Goal: Information Seeking & Learning: Learn about a topic

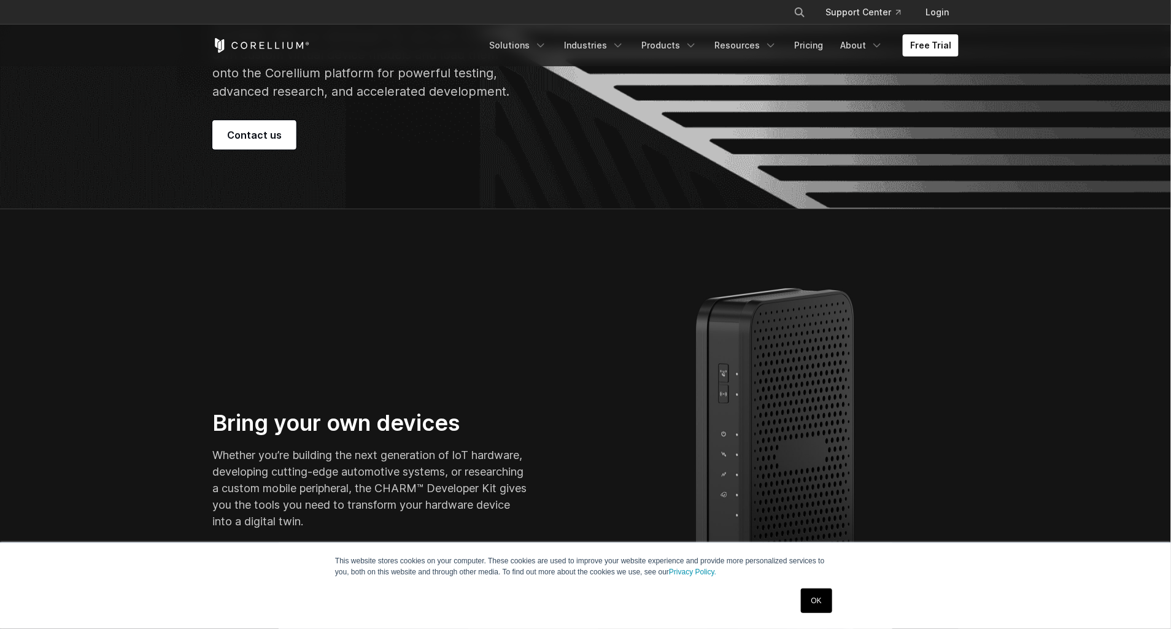
scroll to position [502, 0]
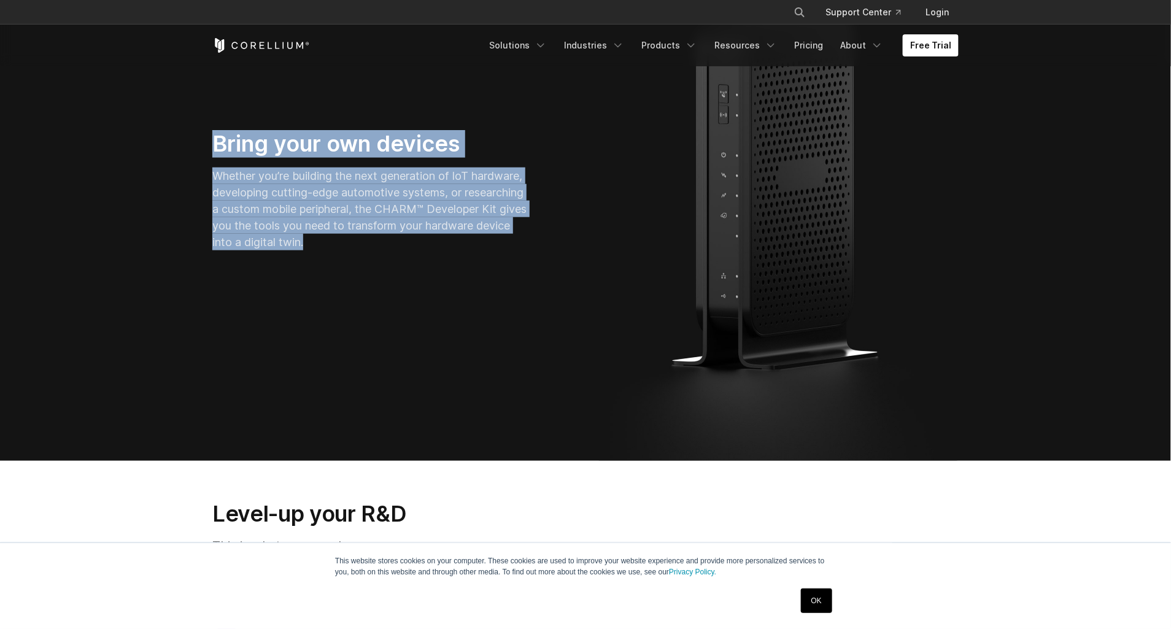
drag, startPoint x: 442, startPoint y: 243, endPoint x: 202, endPoint y: 134, distance: 262.8
click at [202, 134] on div "Bring your own devices Whether you’re building the next generation of IoT hardw…" at bounding box center [392, 195] width 385 height 130
copy div "Bring your own devices Whether you’re building the next generation of IoT hardw…"
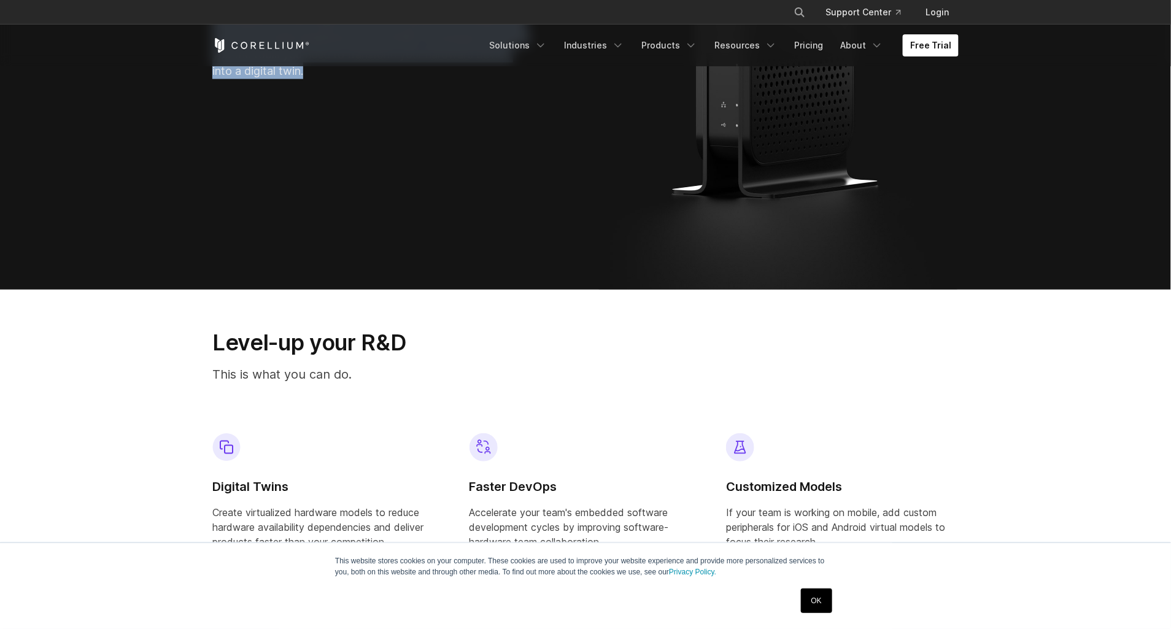
scroll to position [781, 0]
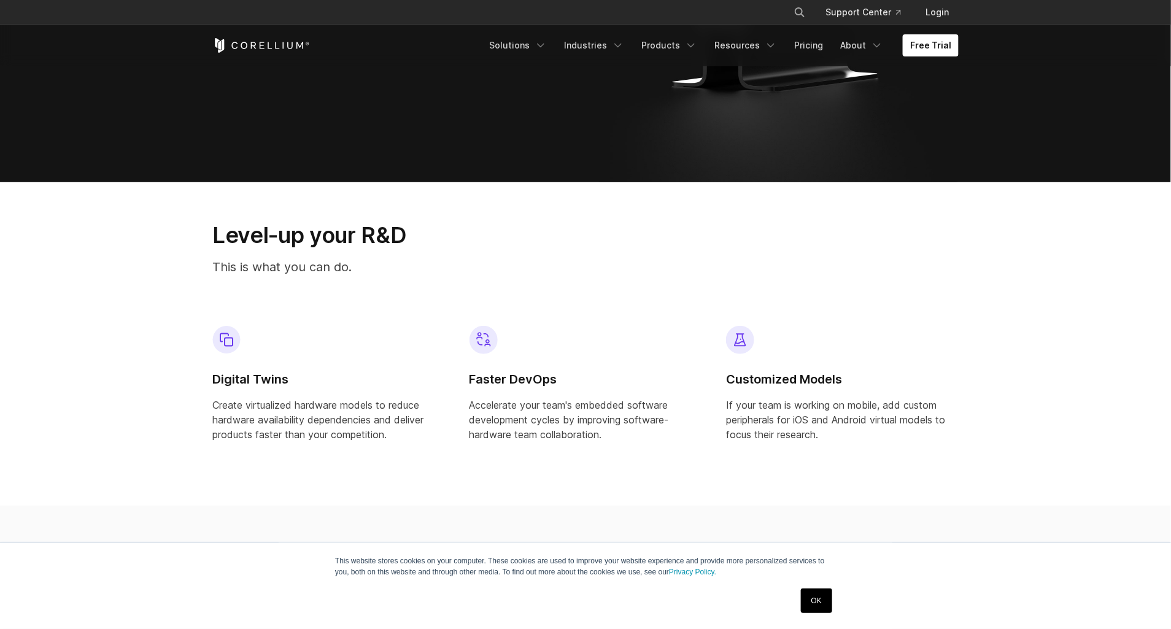
click at [999, 288] on section "Level-up your R&D This is what you can do. Digital Twins Create virtualized har…" at bounding box center [585, 343] width 1171 height 323
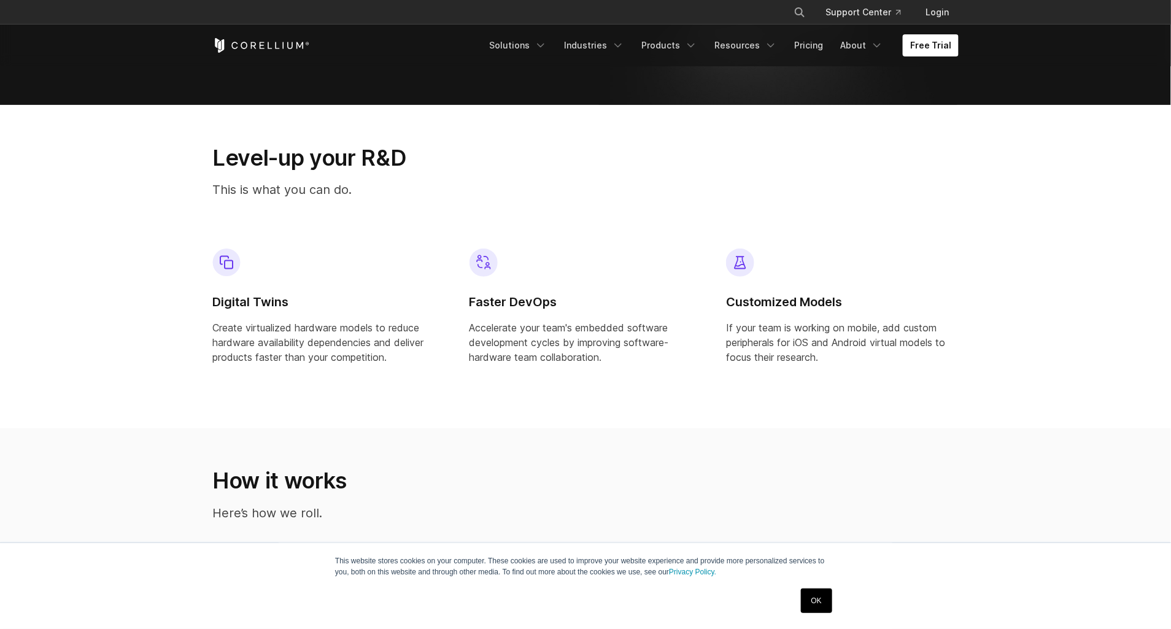
scroll to position [948, 0]
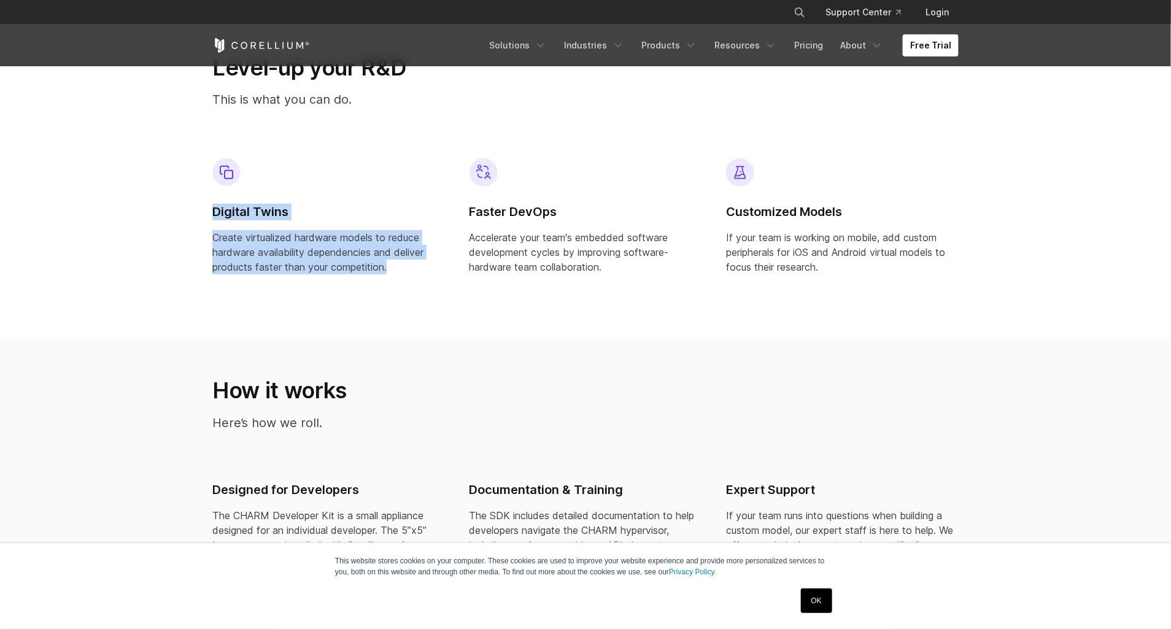
drag, startPoint x: 393, startPoint y: 269, endPoint x: 210, endPoint y: 217, distance: 189.4
click at [210, 217] on div "Digital Twins Create virtualized hardware models to reduce hardware availabilit…" at bounding box center [328, 220] width 252 height 145
copy div "Digital Twins Create virtualized hardware models to reduce hardware availabilit…"
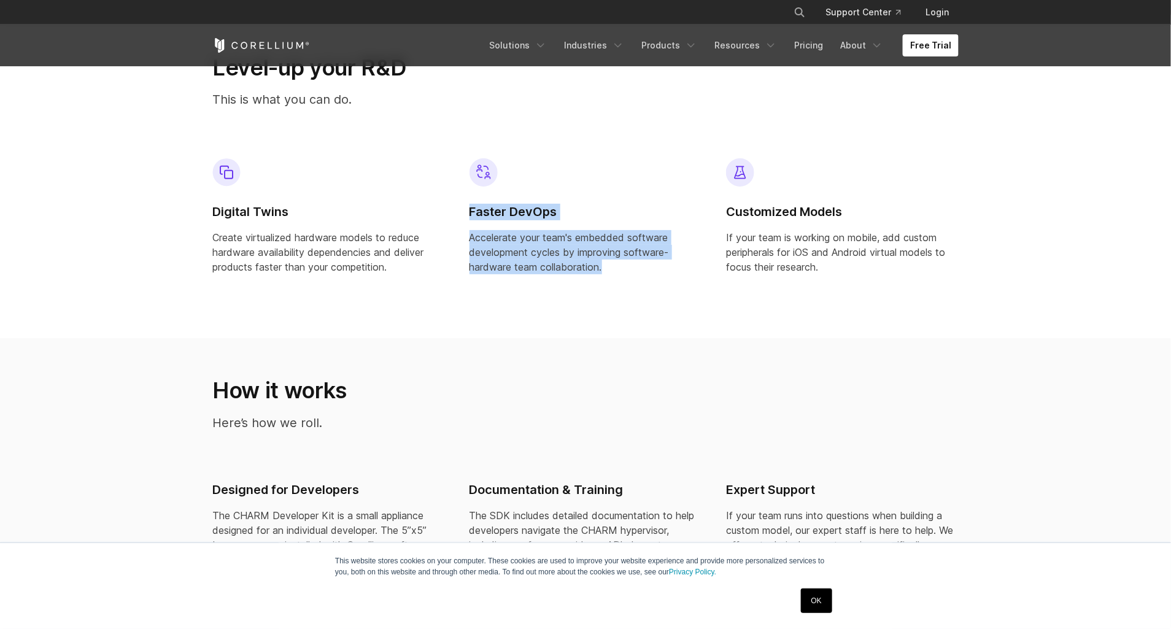
drag, startPoint x: 614, startPoint y: 264, endPoint x: 470, endPoint y: 207, distance: 154.7
click at [470, 207] on div "Faster DevOps Accelerate your team's embedded software development cycles by im…" at bounding box center [585, 216] width 233 height 116
copy div "Faster DevOps Accelerate your team's embedded software development cycles by im…"
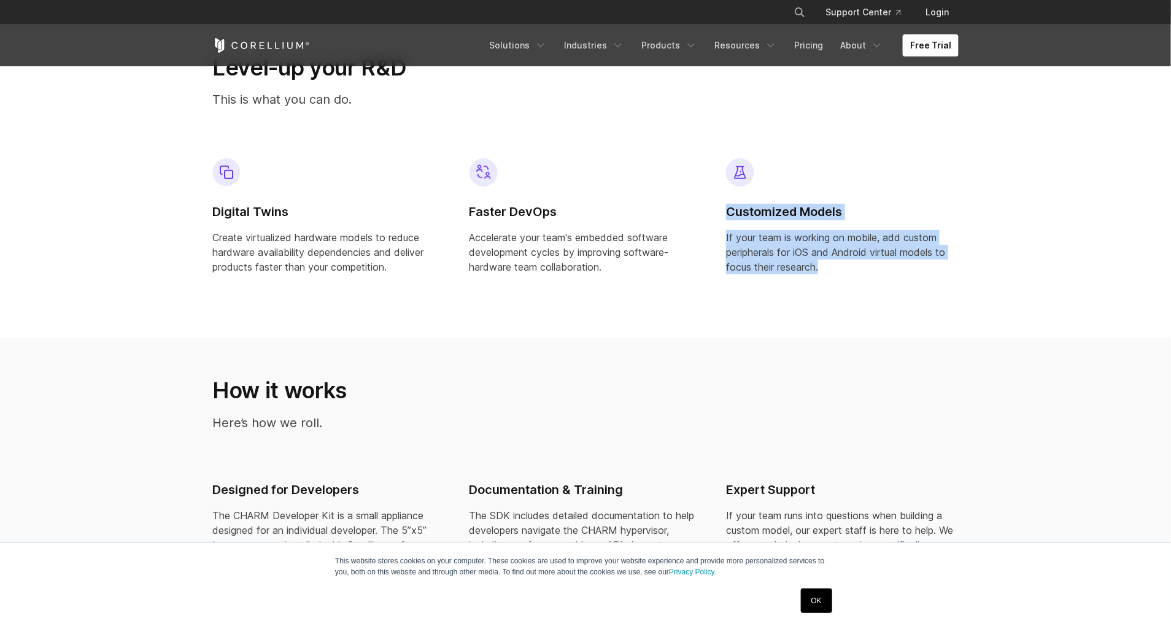
drag, startPoint x: 839, startPoint y: 270, endPoint x: 726, endPoint y: 215, distance: 125.4
click at [726, 215] on div "Customized Models If your team is working on mobile, add custom peripherals for…" at bounding box center [842, 216] width 233 height 116
copy div "Customized Models If your team is working on mobile, add custom peripherals for…"
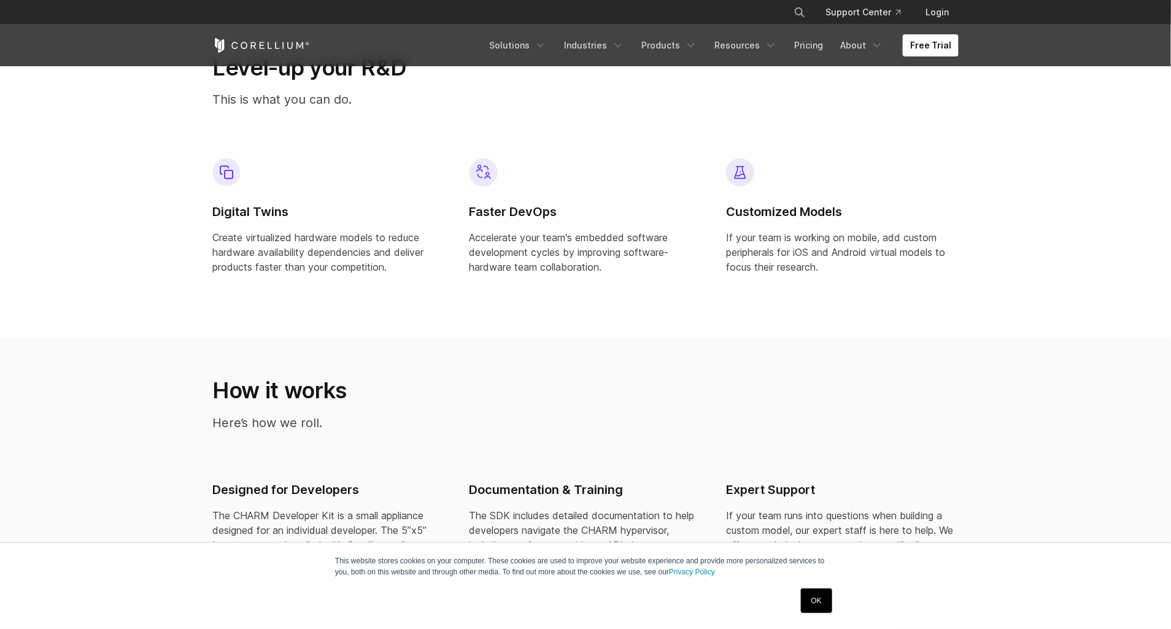
click at [974, 355] on section "How it works Here’s how we roll. Designed for Developers The CHARM Developer Ki…" at bounding box center [585, 506] width 1171 height 337
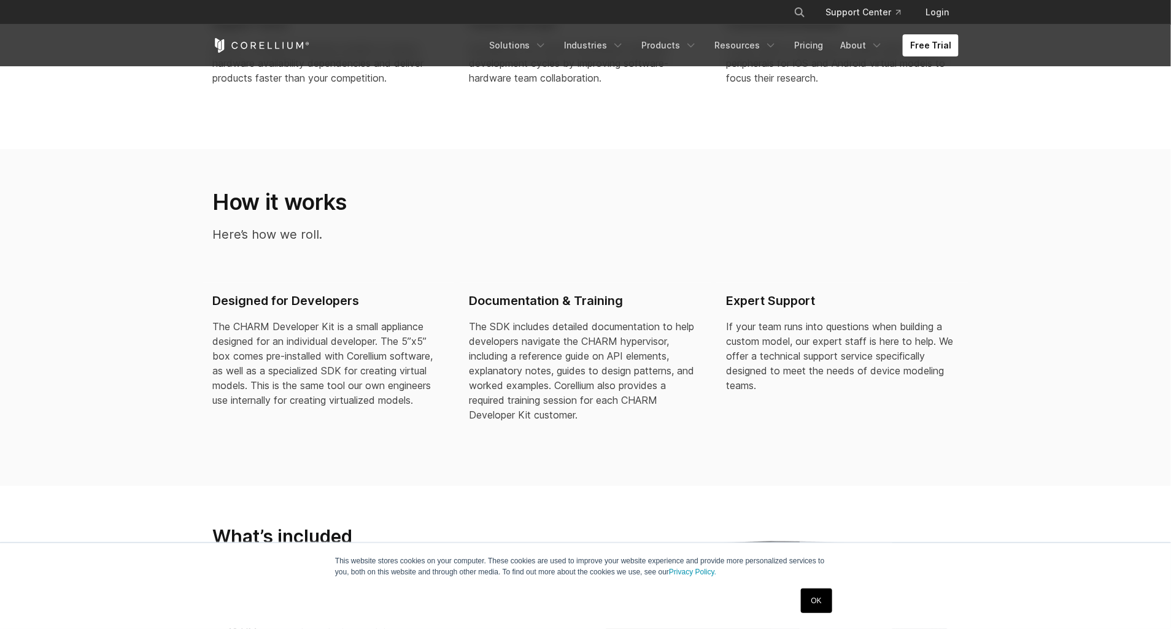
scroll to position [1171, 0]
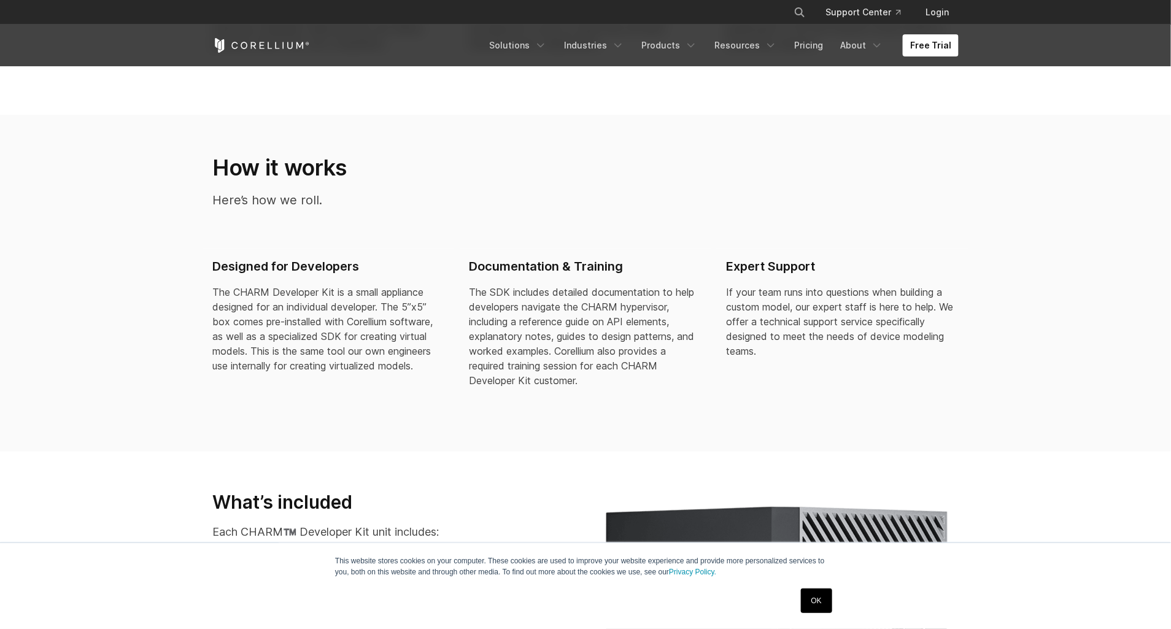
click at [298, 167] on h2 "How it works" at bounding box center [392, 167] width 361 height 27
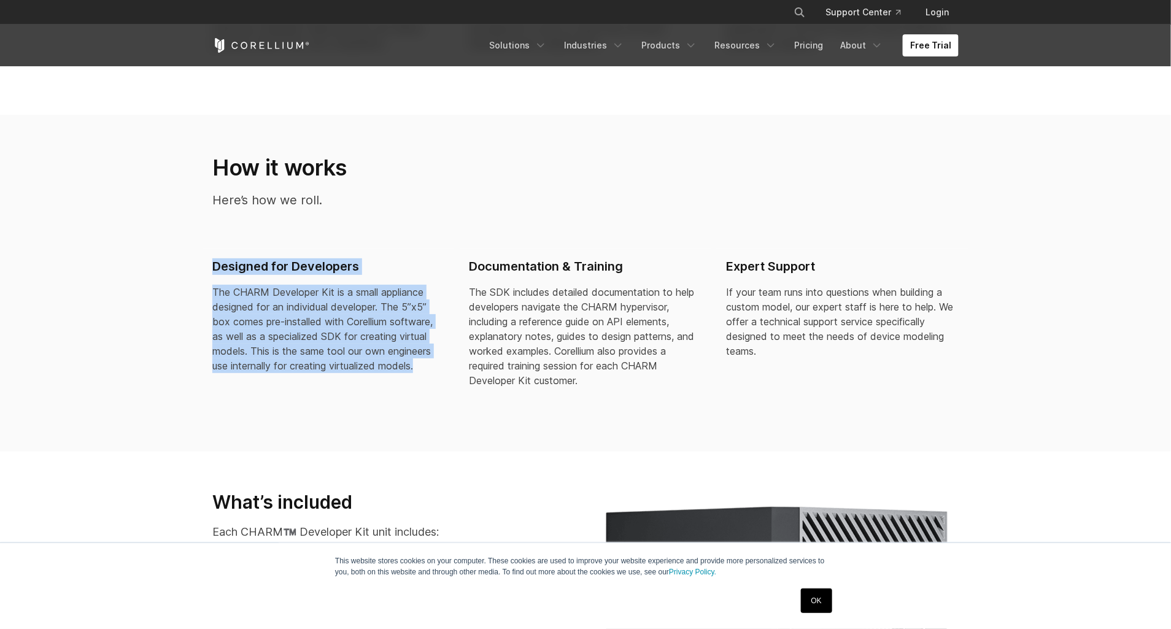
drag, startPoint x: 210, startPoint y: 264, endPoint x: 426, endPoint y: 367, distance: 239.6
click at [426, 367] on div "Designed for Developers The CHARM Developer Kit is a small appliance designed f…" at bounding box center [328, 321] width 252 height 144
copy div "Designed for Developers The CHARM Developer Kit is a small appliance designed f…"
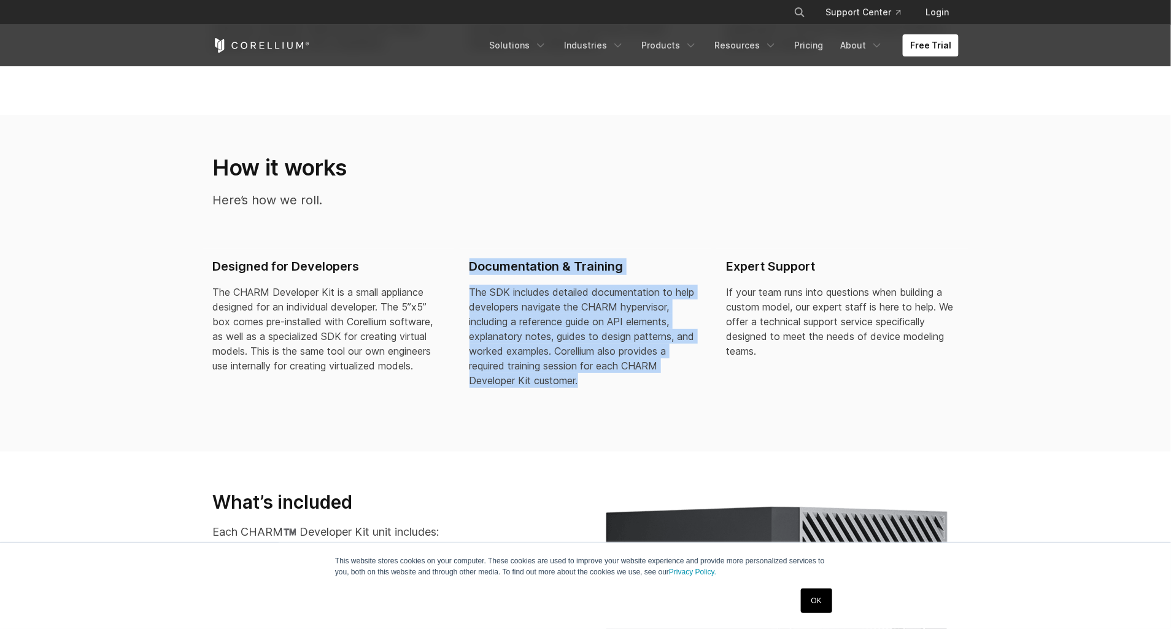
drag, startPoint x: 468, startPoint y: 260, endPoint x: 600, endPoint y: 393, distance: 187.4
click at [600, 393] on div "Documentation & Training The SDK includes detailed documentation to help develo…" at bounding box center [586, 328] width 252 height 159
copy div "Documentation & Training The SDK includes detailed documentation to help develo…"
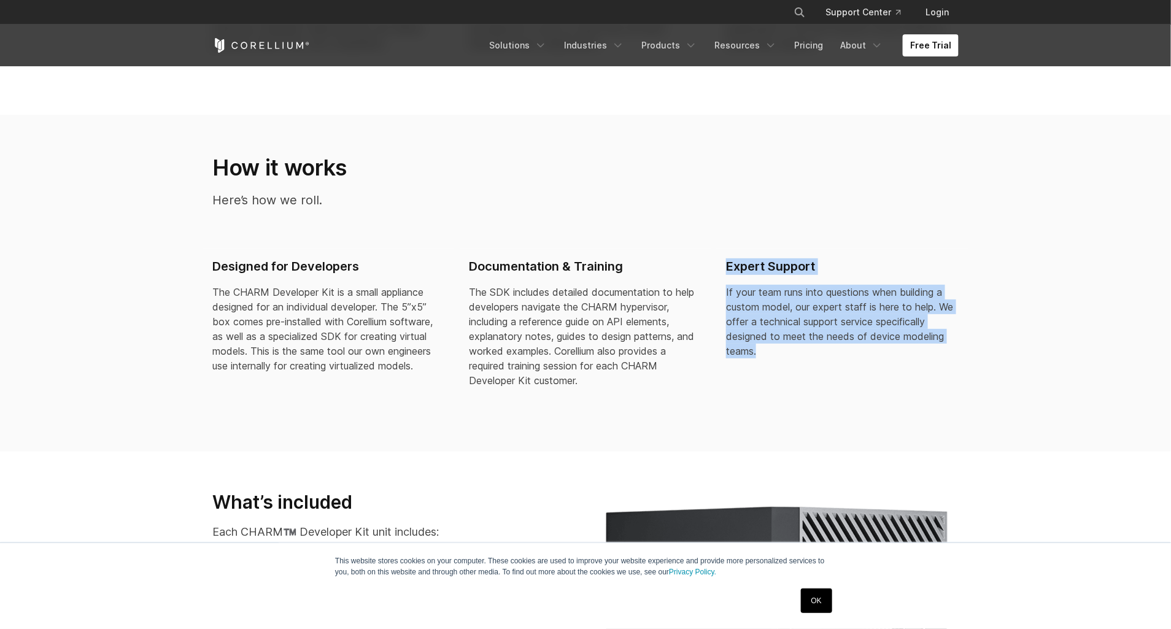
drag, startPoint x: 722, startPoint y: 263, endPoint x: 762, endPoint y: 352, distance: 97.5
click at [762, 352] on div "Expert Support If your team runs into questions when building a custom model, o…" at bounding box center [842, 313] width 252 height 129
copy div "Expert Support If your team runs into questions when building a custom model, o…"
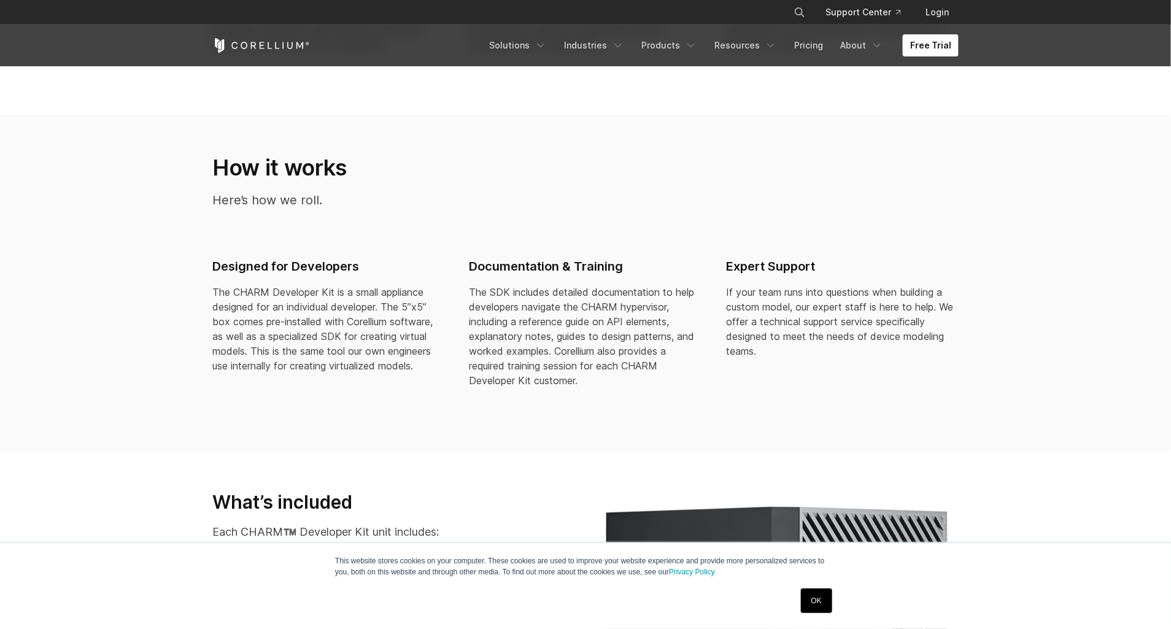
click at [666, 193] on div "How it works Here’s how we roll." at bounding box center [585, 186] width 771 height 65
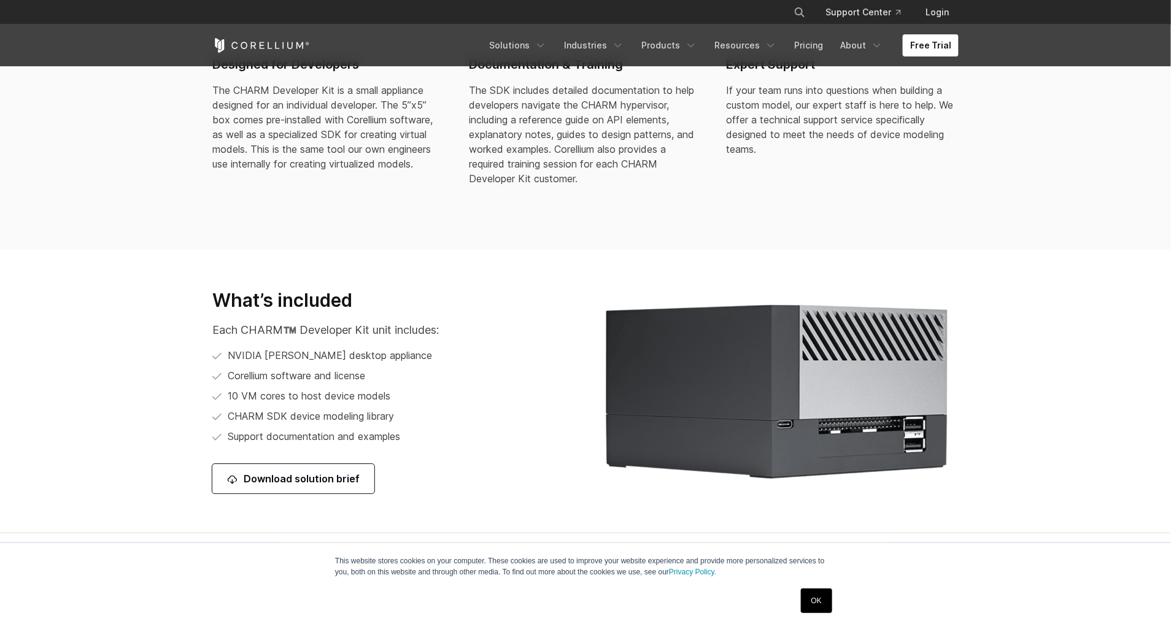
scroll to position [1394, 0]
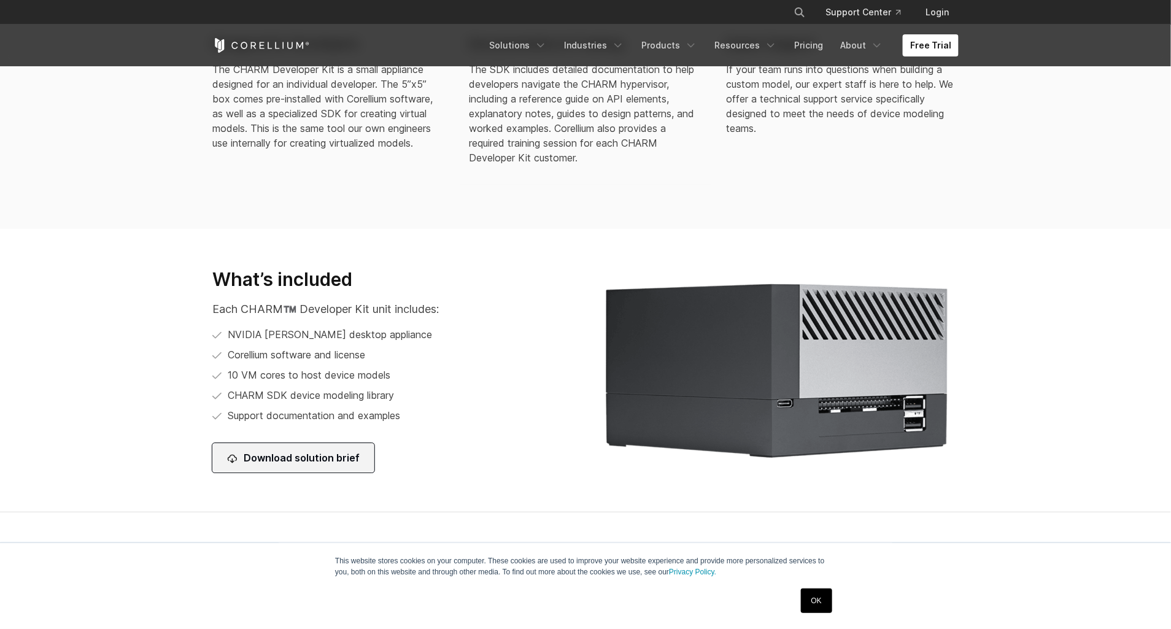
click at [350, 453] on link "Download solution brief" at bounding box center [293, 457] width 162 height 29
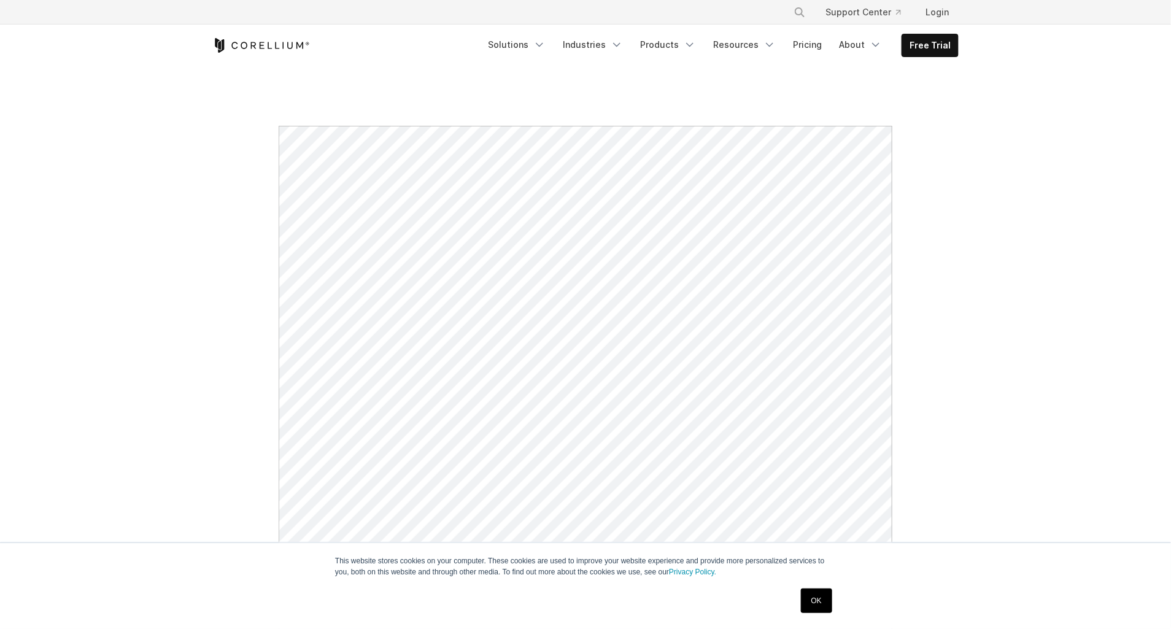
drag, startPoint x: 1093, startPoint y: 308, endPoint x: 1089, endPoint y: 303, distance: 6.5
click at [1093, 307] on section "See upcoming events." at bounding box center [585, 527] width 1171 height 921
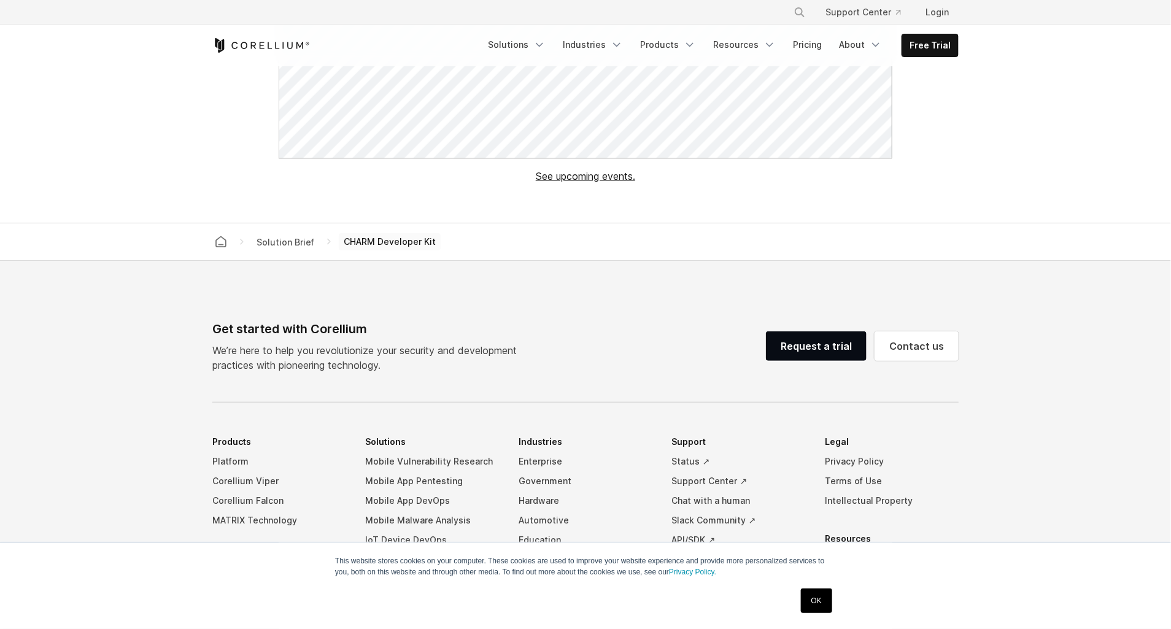
scroll to position [598, 0]
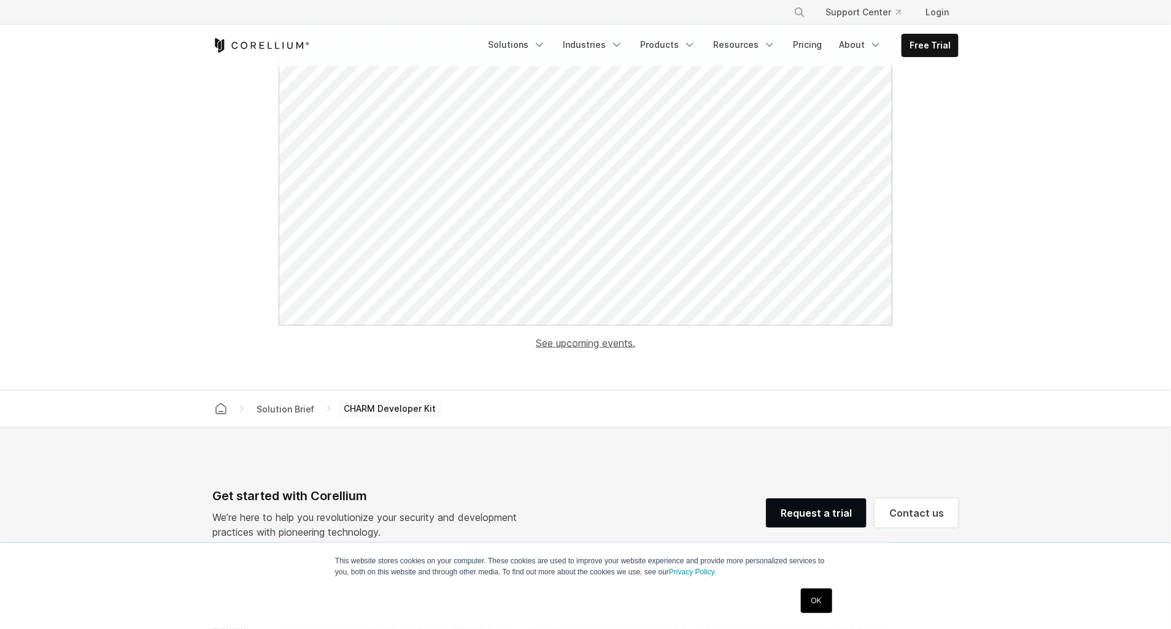
click at [580, 344] on link "See upcoming events." at bounding box center [585, 343] width 99 height 12
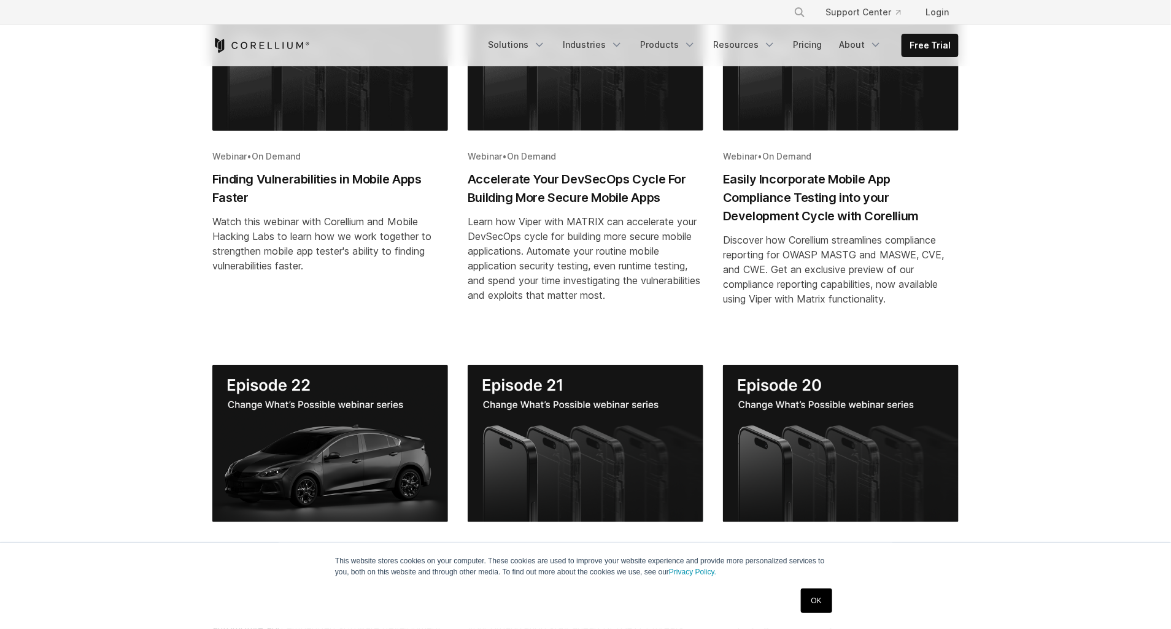
scroll to position [111, 0]
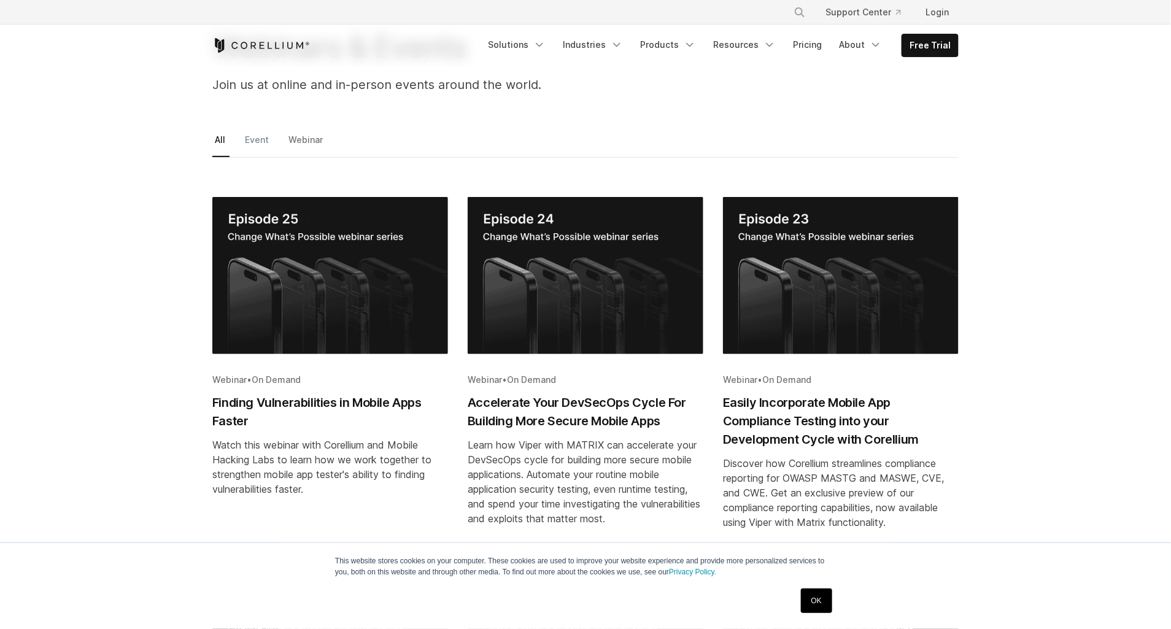
click at [257, 137] on link "Event" at bounding box center [257, 144] width 31 height 26
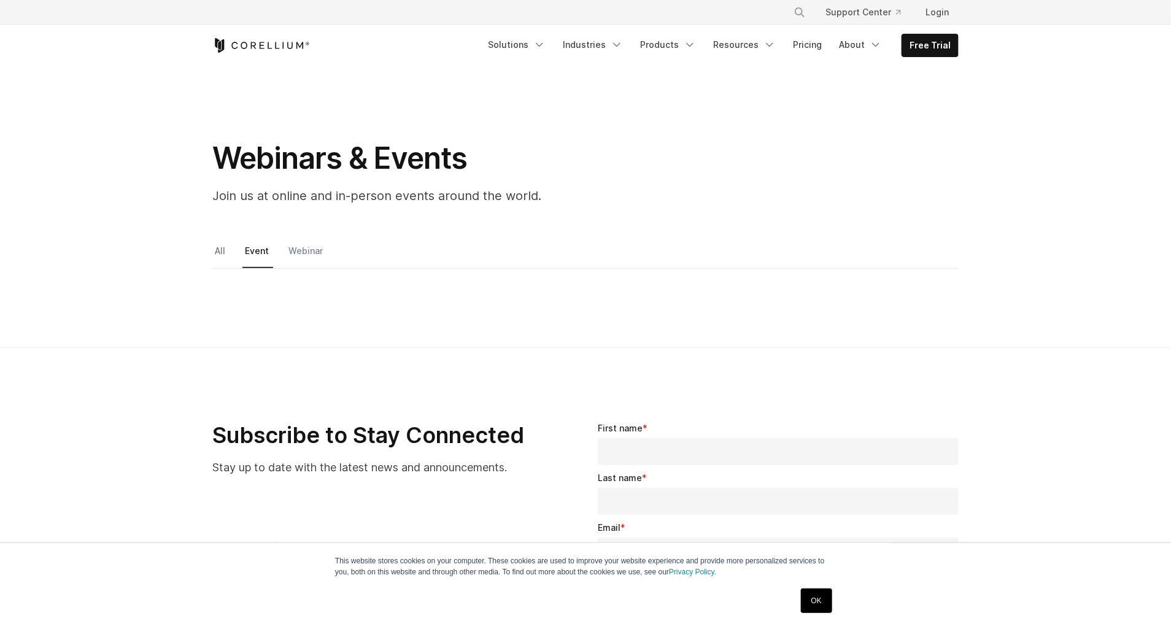
click at [313, 246] on link "Webinar" at bounding box center [306, 255] width 41 height 26
click at [306, 253] on link "Webinar" at bounding box center [306, 255] width 41 height 26
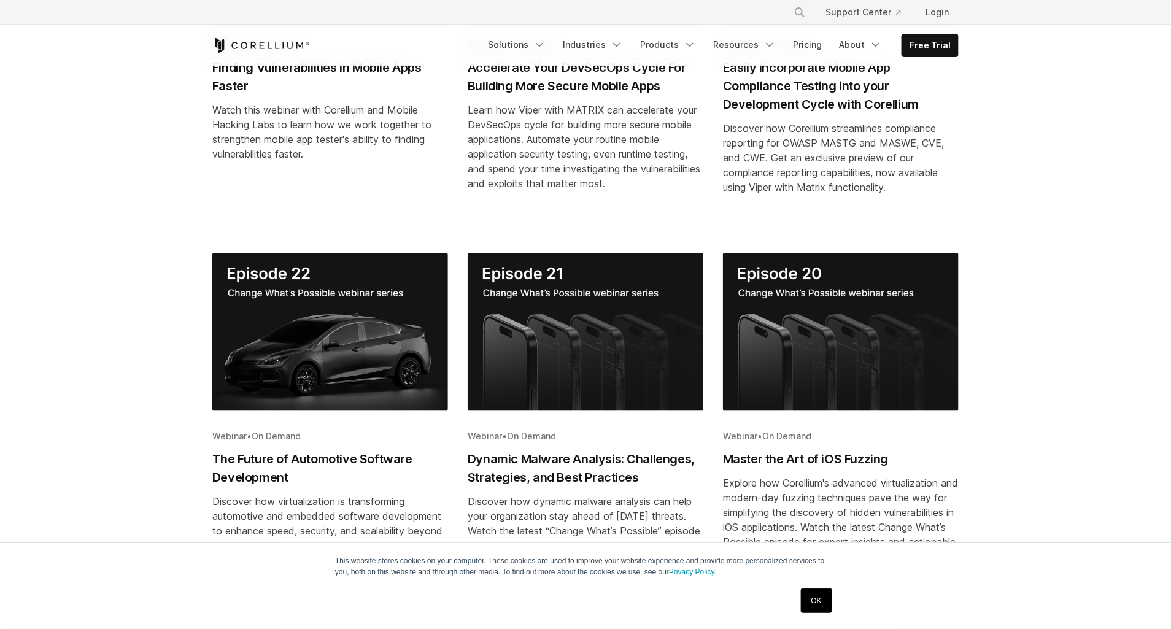
scroll to position [669, 0]
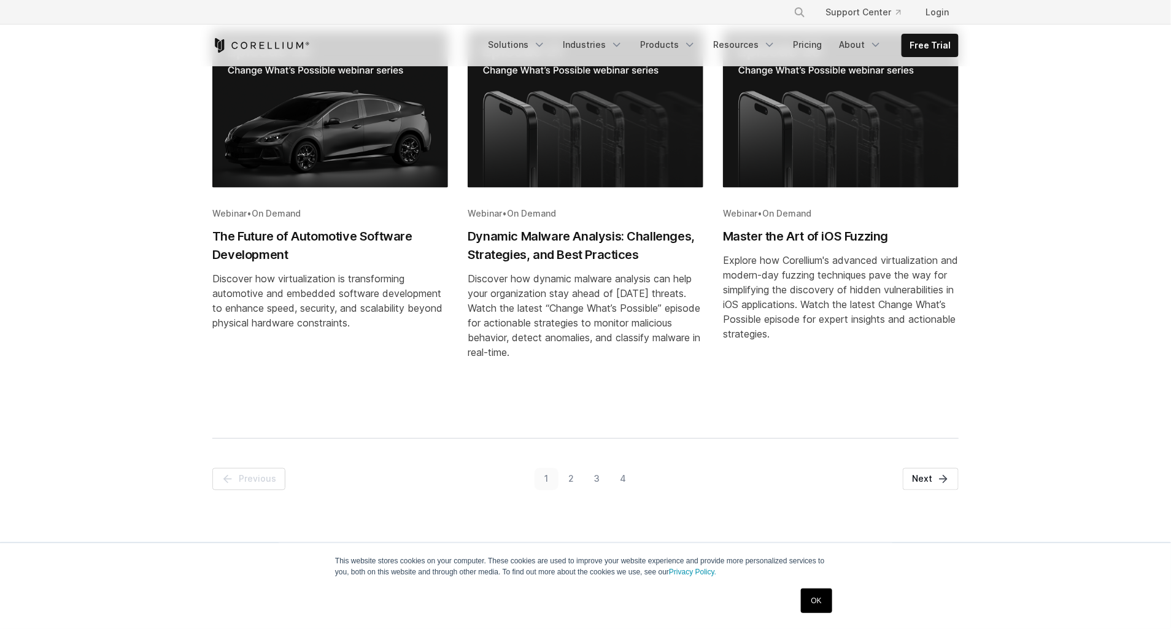
click at [565, 476] on link "2" at bounding box center [571, 479] width 26 height 22
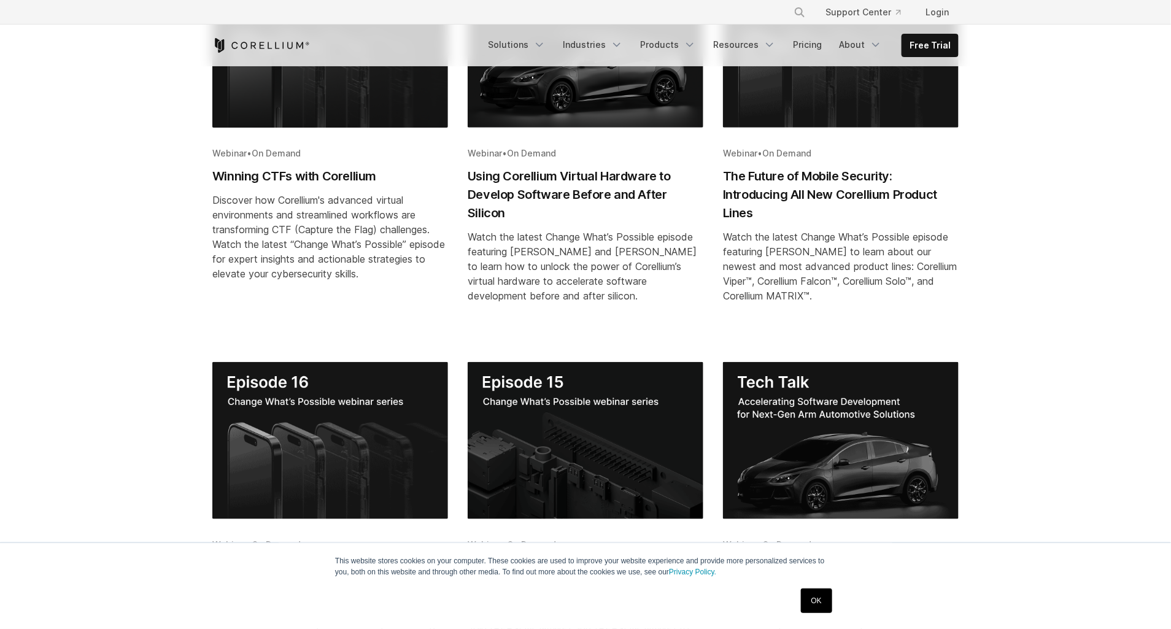
scroll to position [271, 0]
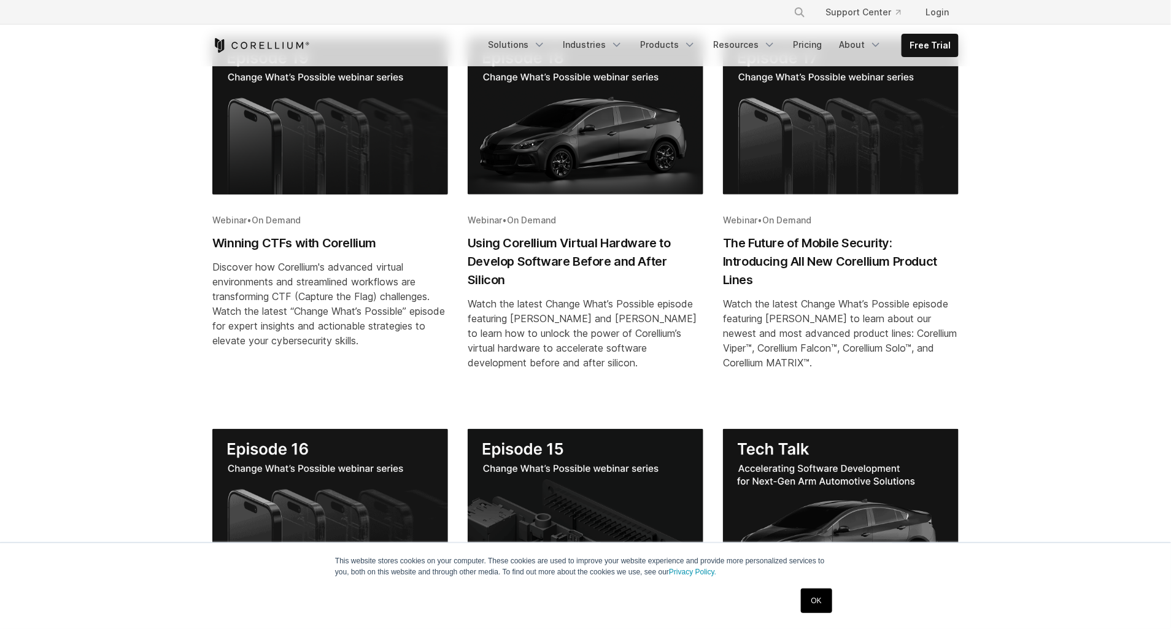
click at [642, 143] on img "Blog post summary: Using Corellium Virtual Hardware to Develop Software Before …" at bounding box center [586, 115] width 236 height 157
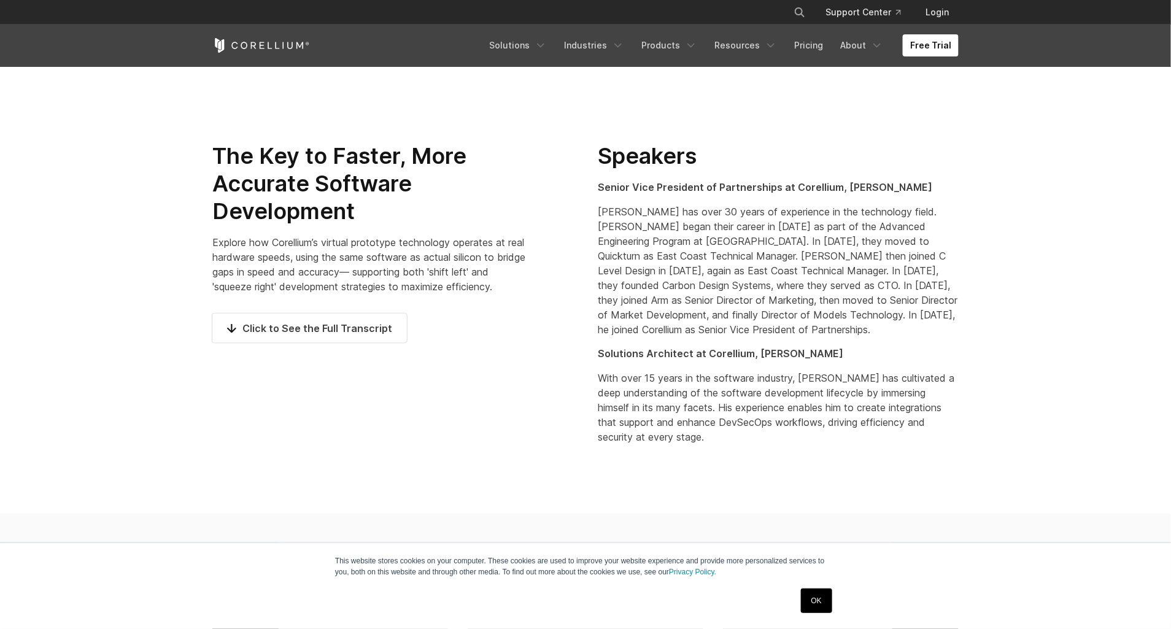
scroll to position [669, 0]
click at [354, 328] on span "Click to See the Full Transcript" at bounding box center [309, 329] width 165 height 15
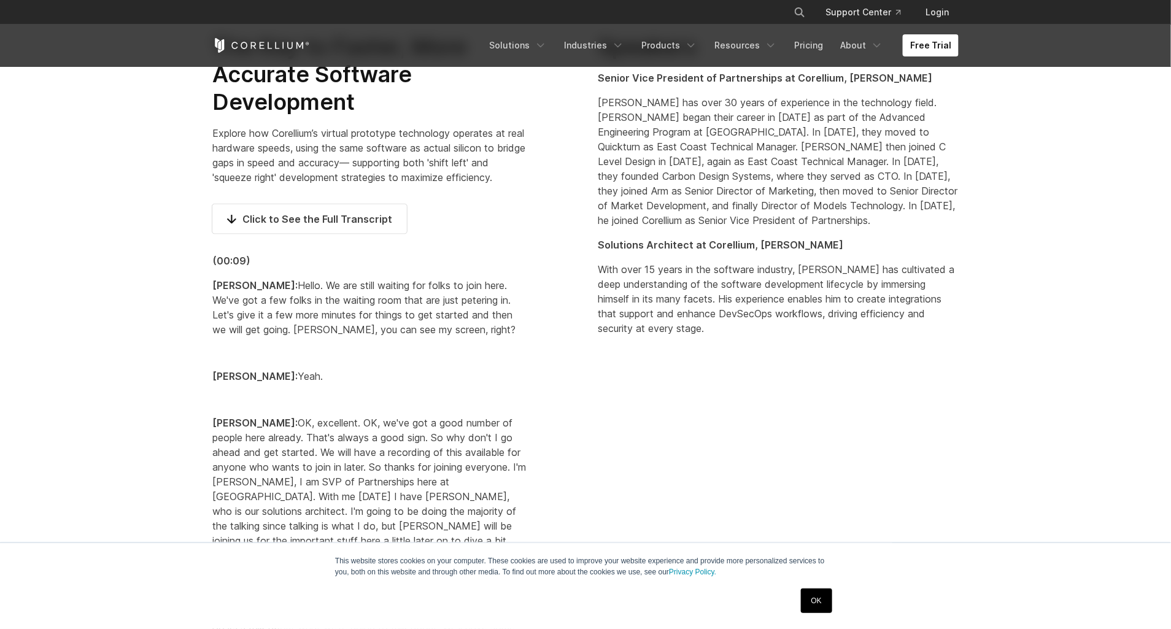
scroll to position [781, 0]
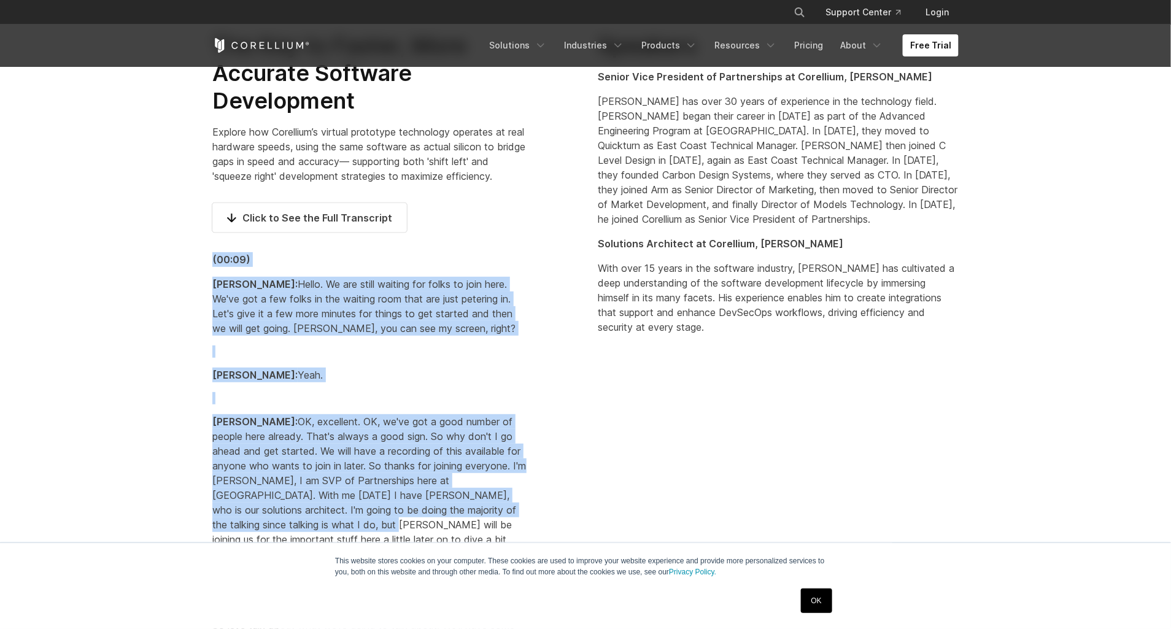
drag, startPoint x: 207, startPoint y: 256, endPoint x: 298, endPoint y: 533, distance: 290.7
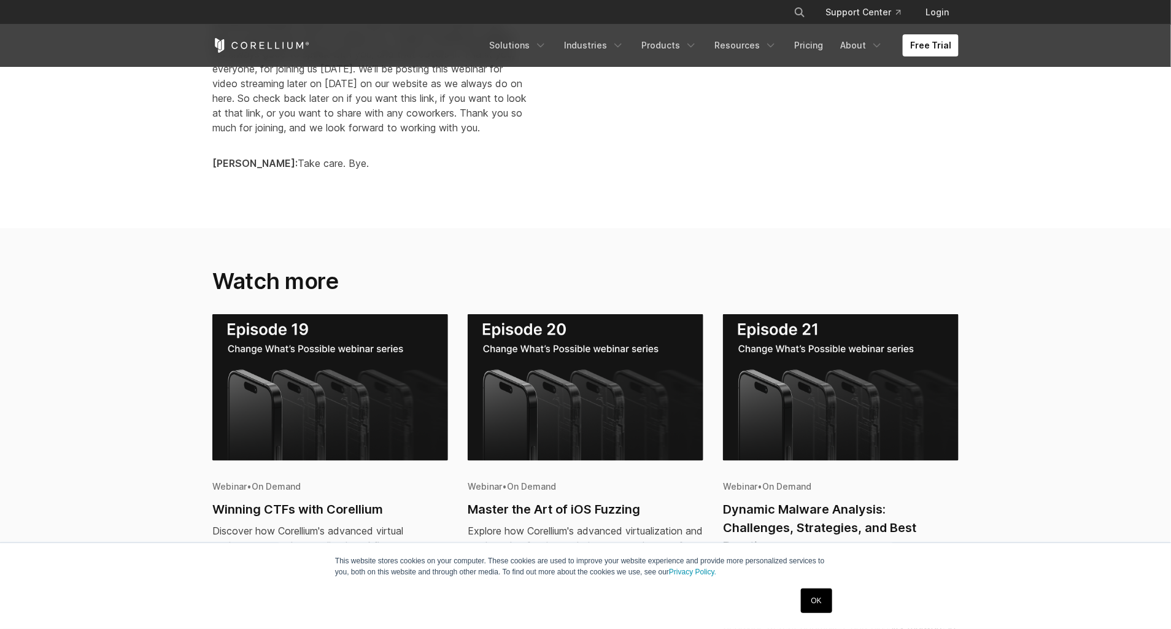
scroll to position [14727, 0]
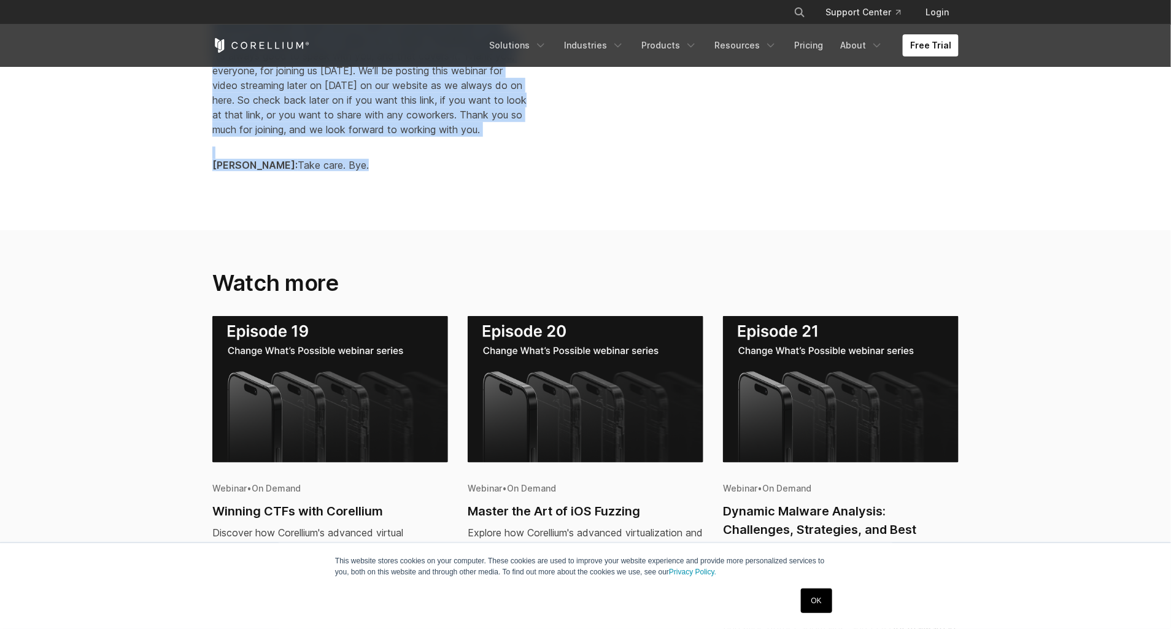
copy div "(00:09) Bill Neifert: Hello. We are still waiting for folks to join here. We've…"
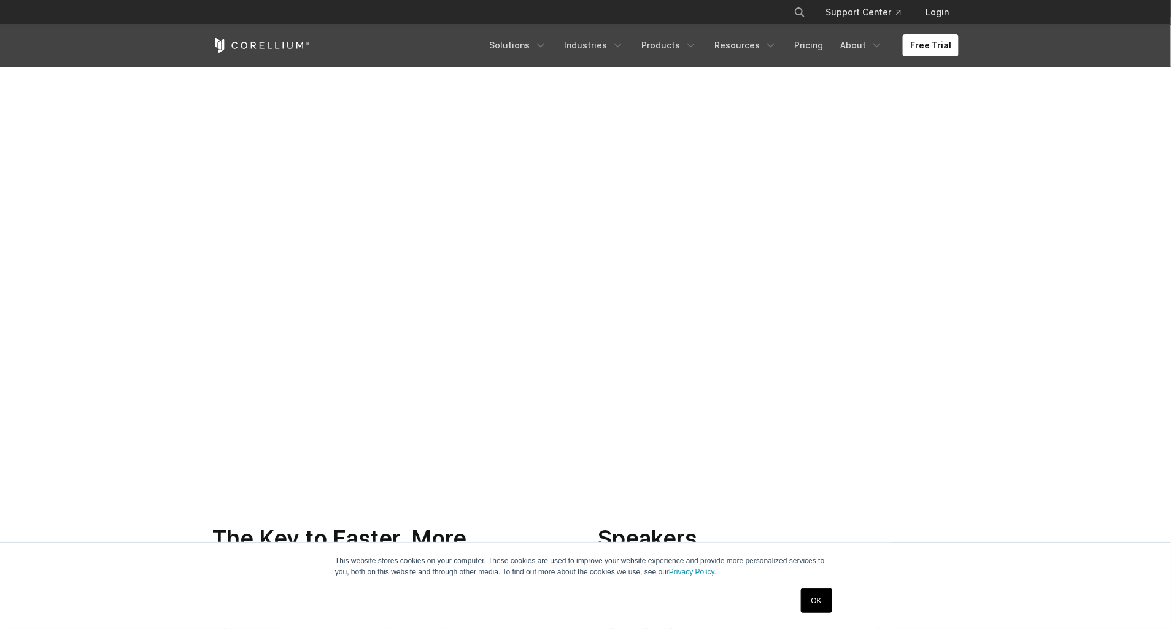
scroll to position [279, 0]
drag, startPoint x: 577, startPoint y: 370, endPoint x: 102, endPoint y: 374, distance: 475.0
click at [102, 374] on section at bounding box center [585, 270] width 1171 height 488
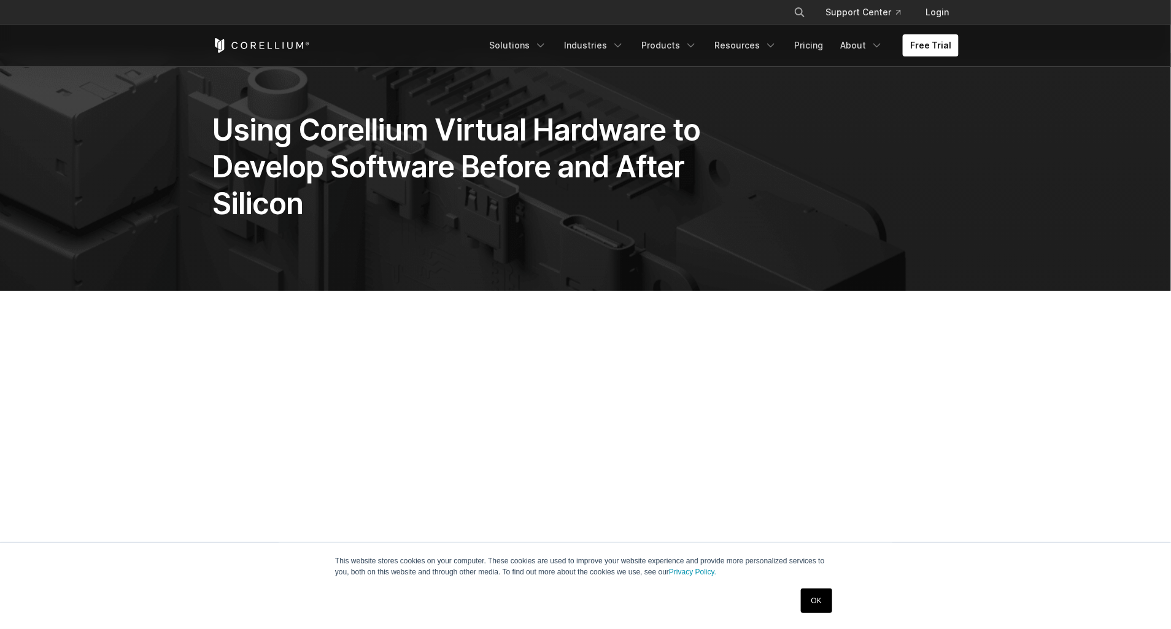
scroll to position [0, 0]
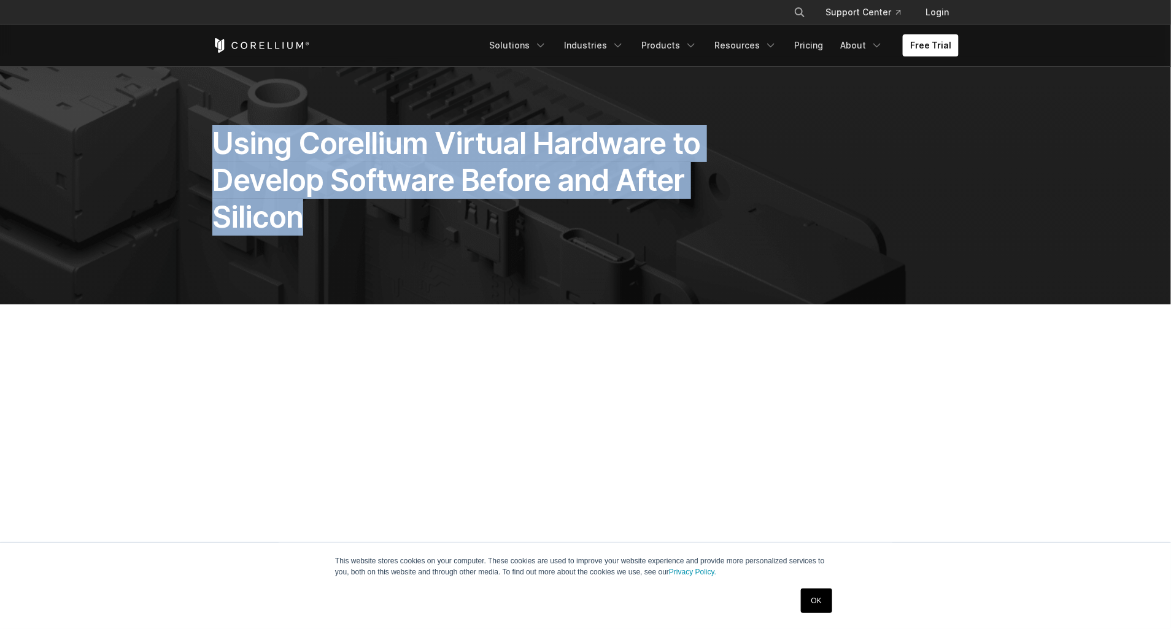
drag, startPoint x: 207, startPoint y: 140, endPoint x: 308, endPoint y: 234, distance: 138.1
click at [308, 234] on div "Using Corellium Virtual Hardware to Develop Software Before and After Silicon" at bounding box center [457, 185] width 514 height 120
copy h1 "Using Corellium Virtual Hardware to Develop Software Before and After Silicon"
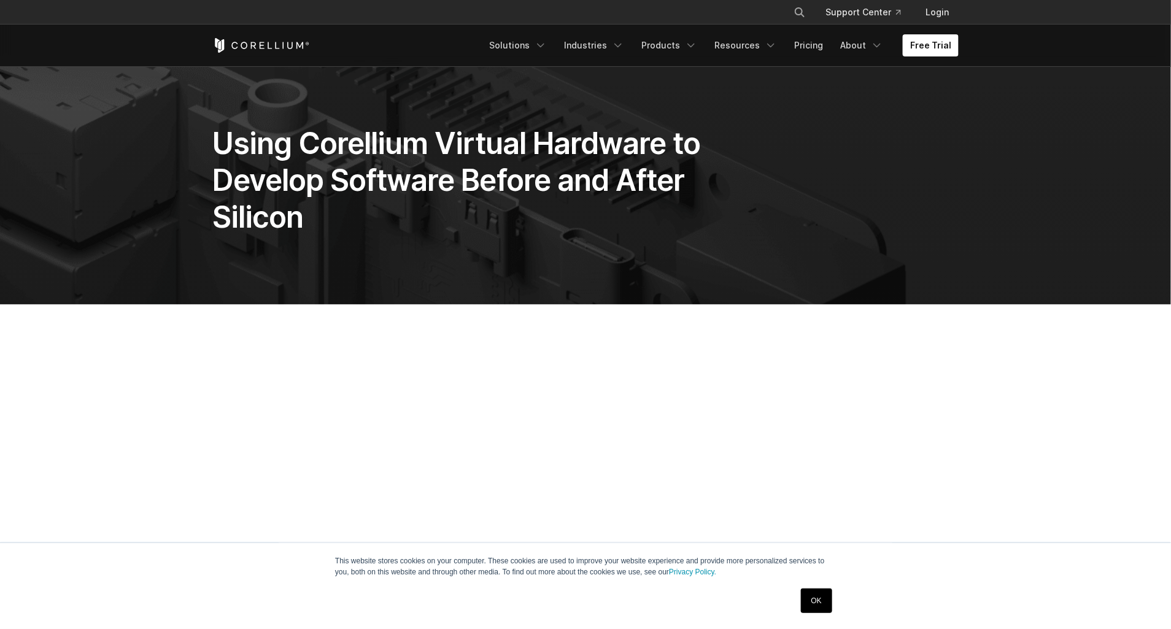
click at [1050, 514] on section at bounding box center [585, 548] width 1171 height 488
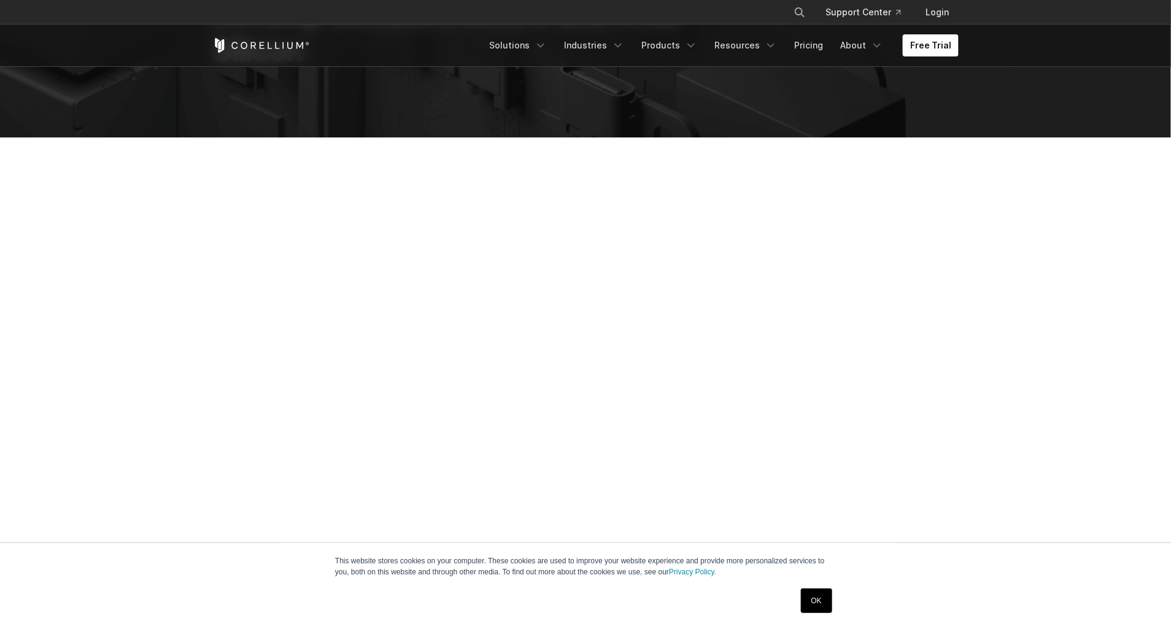
scroll to position [223, 0]
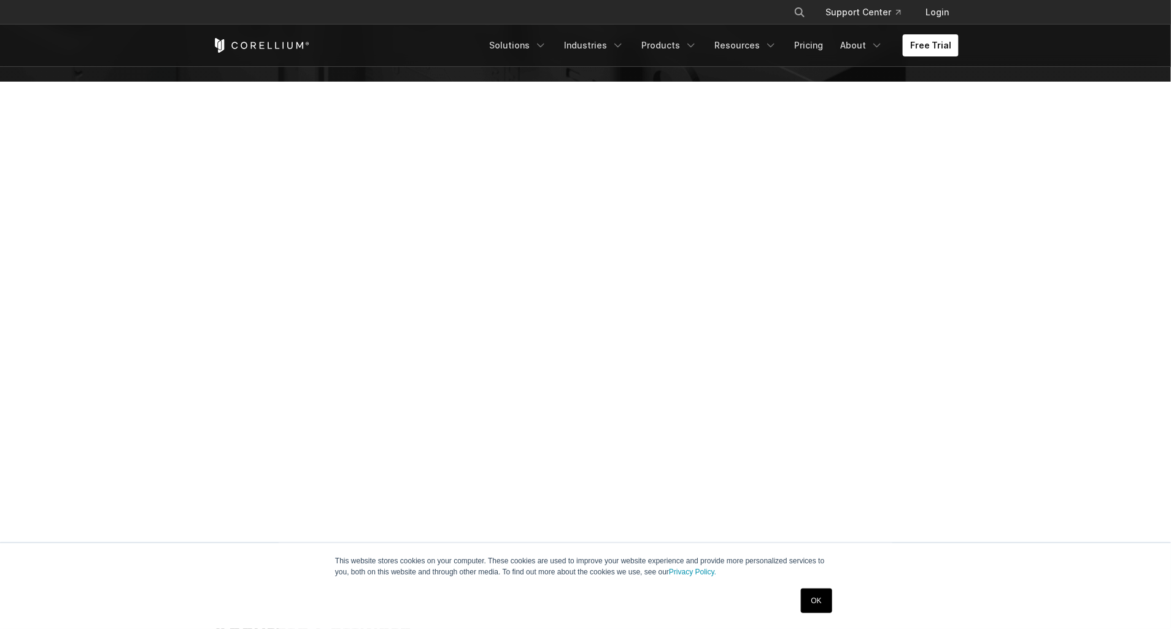
click at [1059, 395] on section at bounding box center [585, 326] width 1171 height 488
click at [1068, 489] on section at bounding box center [585, 326] width 1171 height 488
click at [1095, 501] on section at bounding box center [585, 326] width 1171 height 488
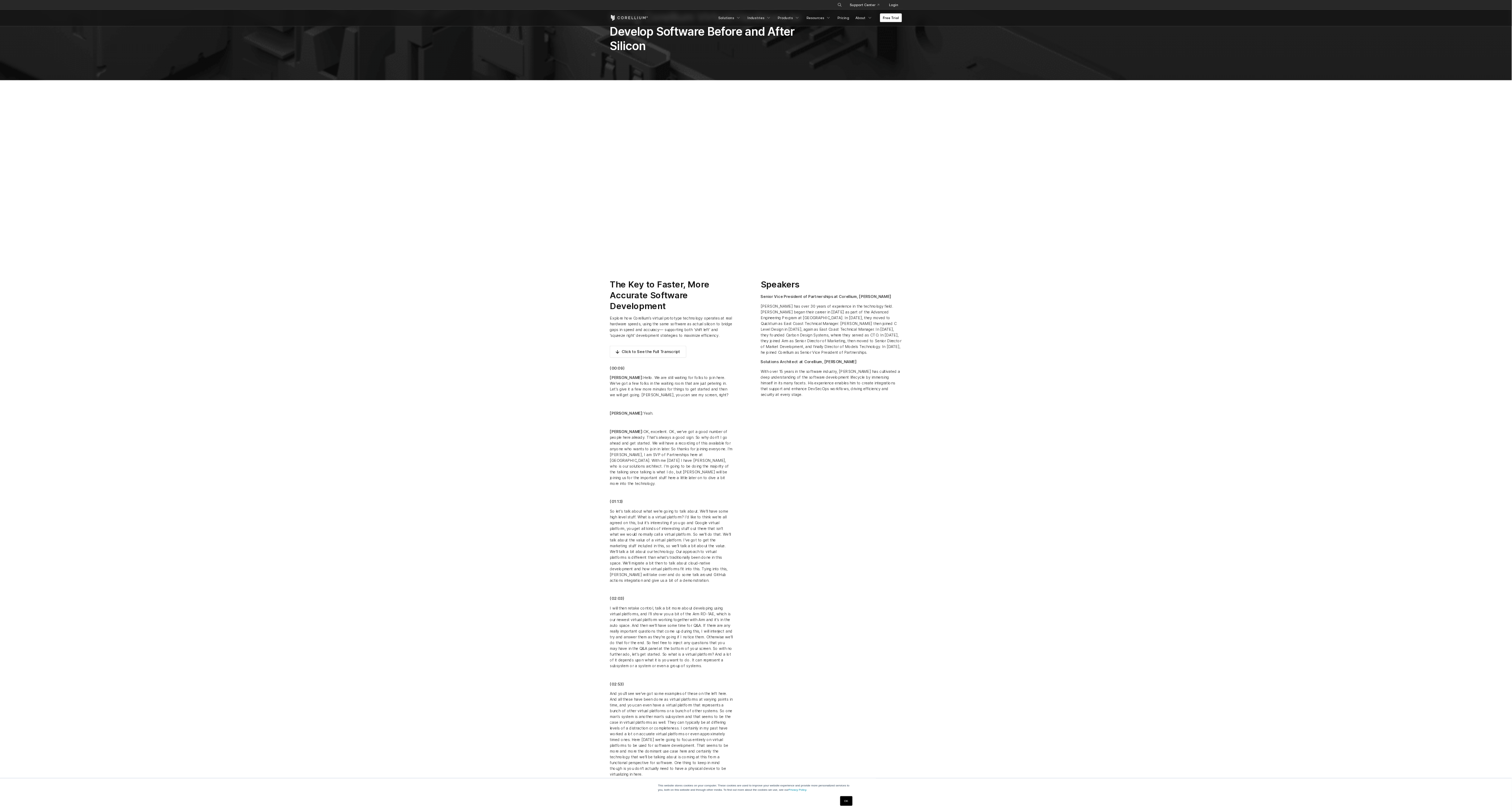
scroll to position [58, 0]
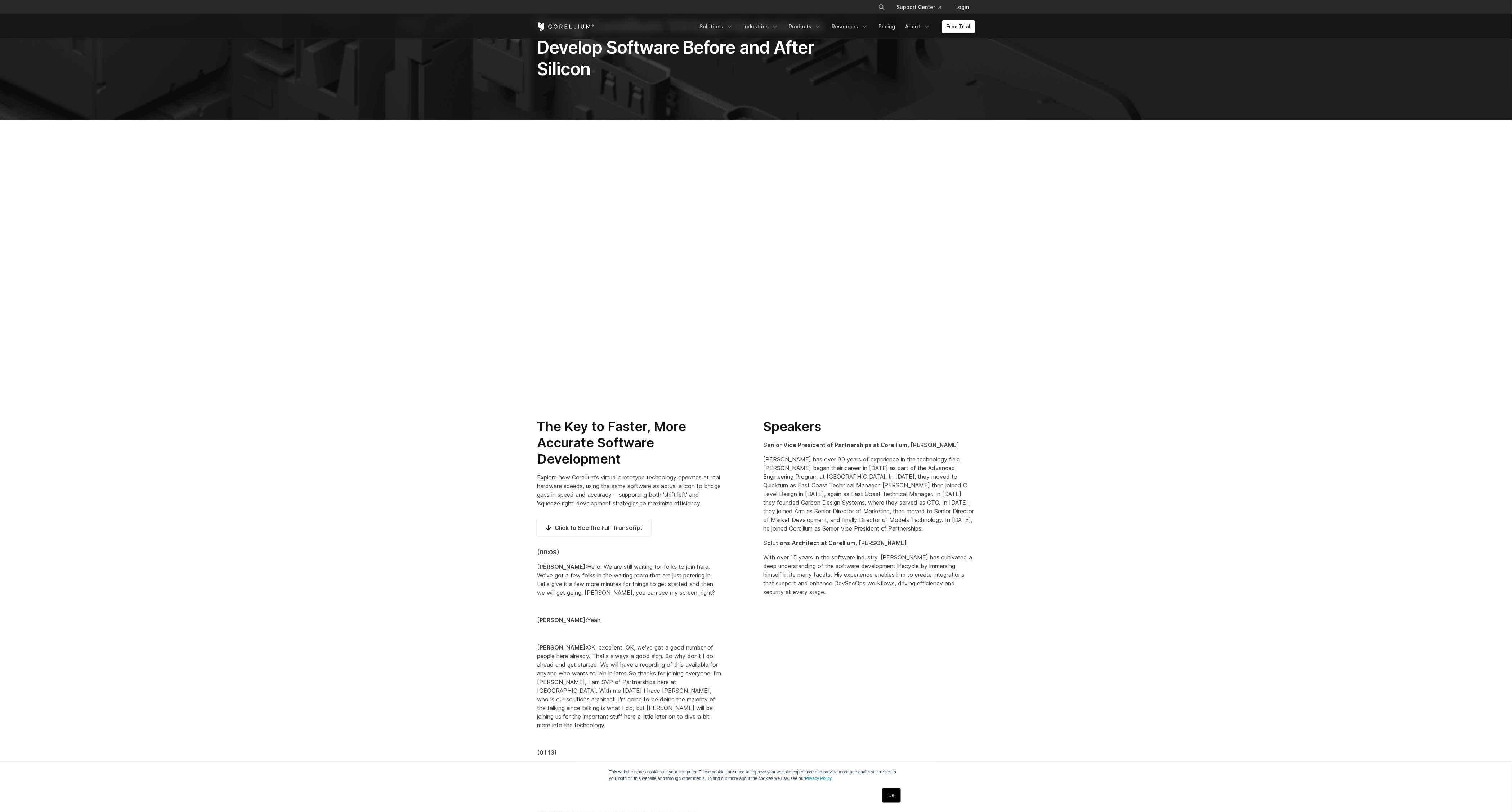
click at [687, 369] on h2 "The Key to Faster, More Accurate Software Development" at bounding box center [629, 443] width 184 height 49
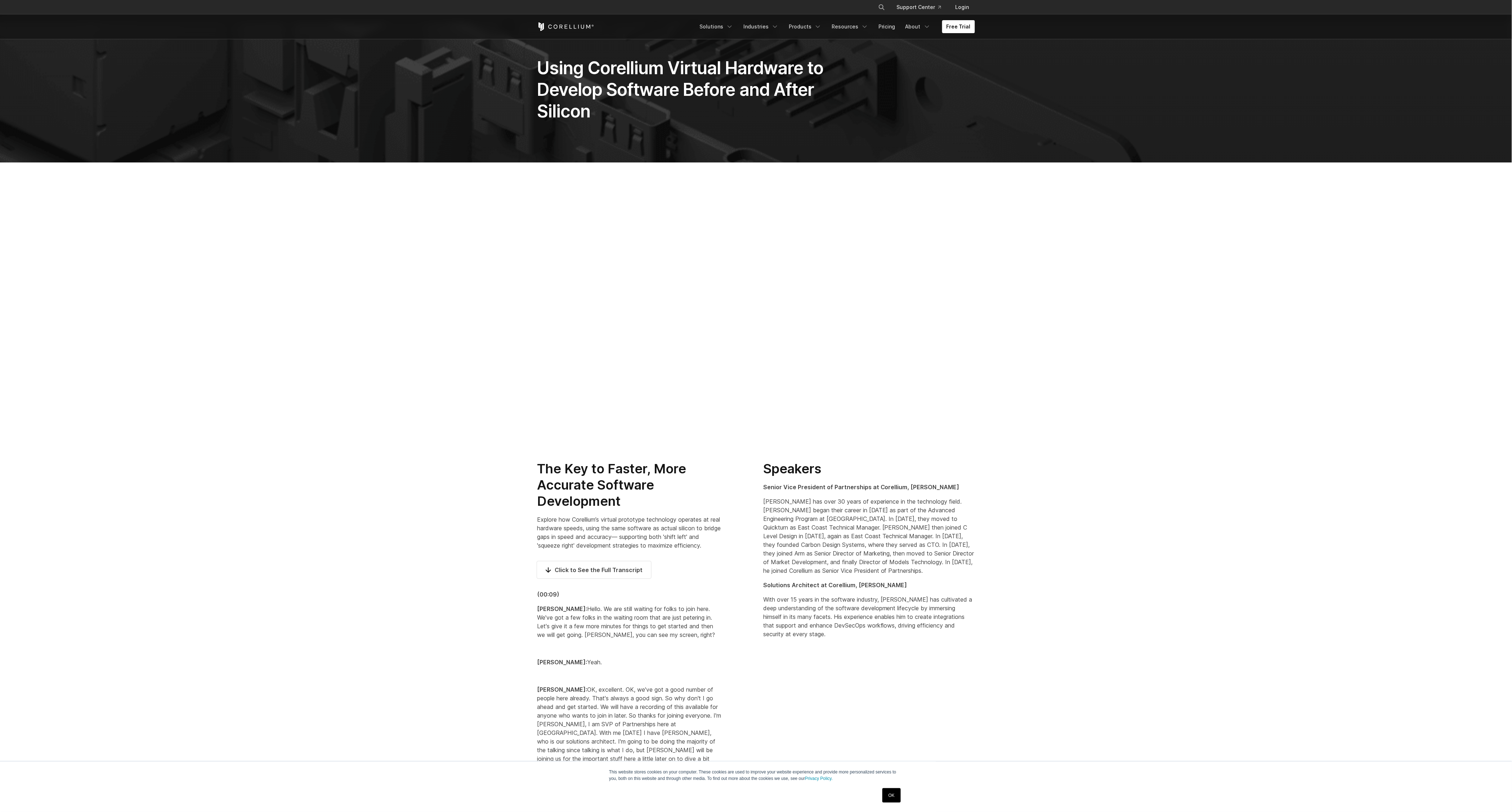
scroll to position [0, 0]
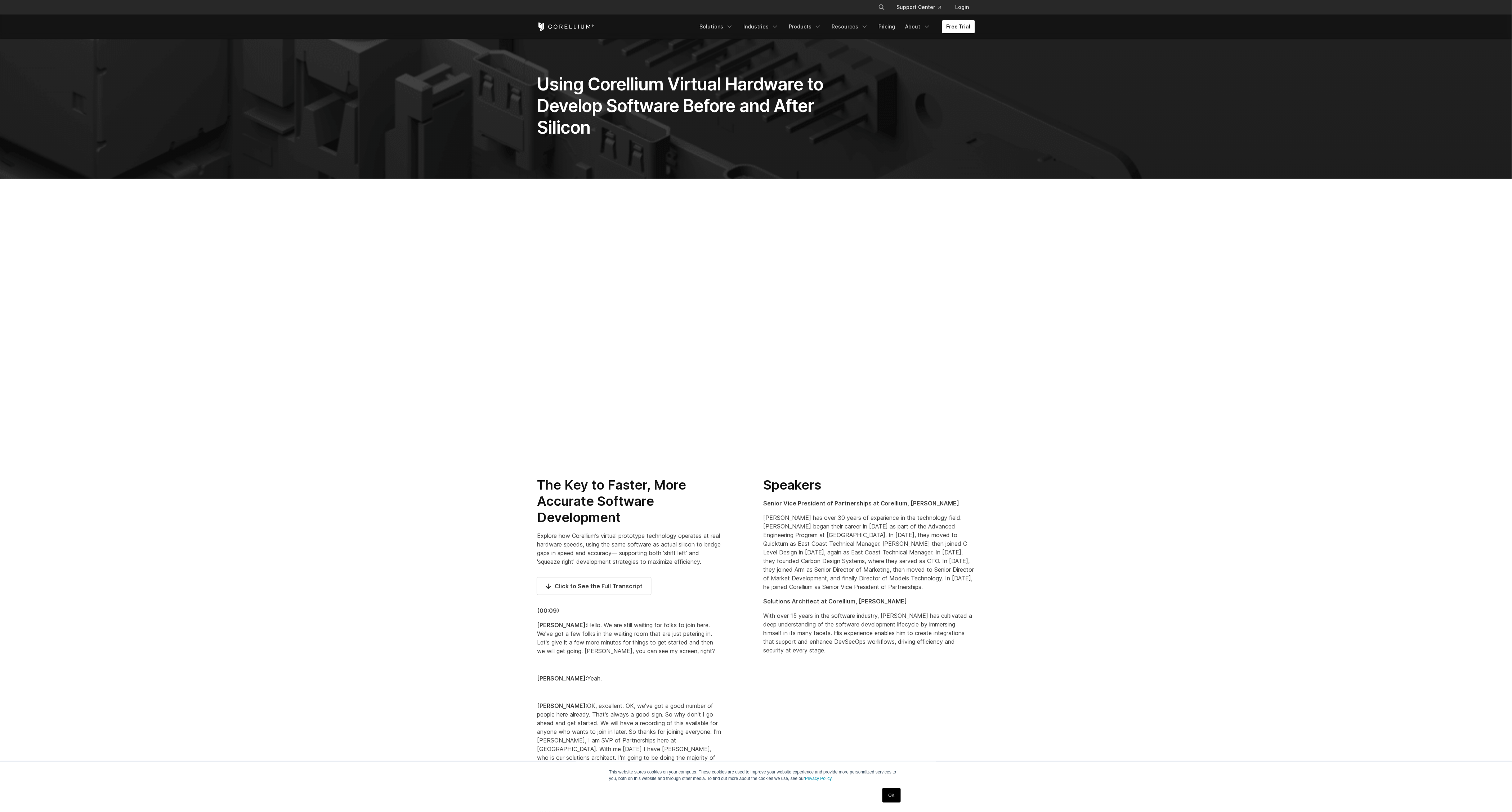
click at [687, 369] on section at bounding box center [756, 322] width 1512 height 287
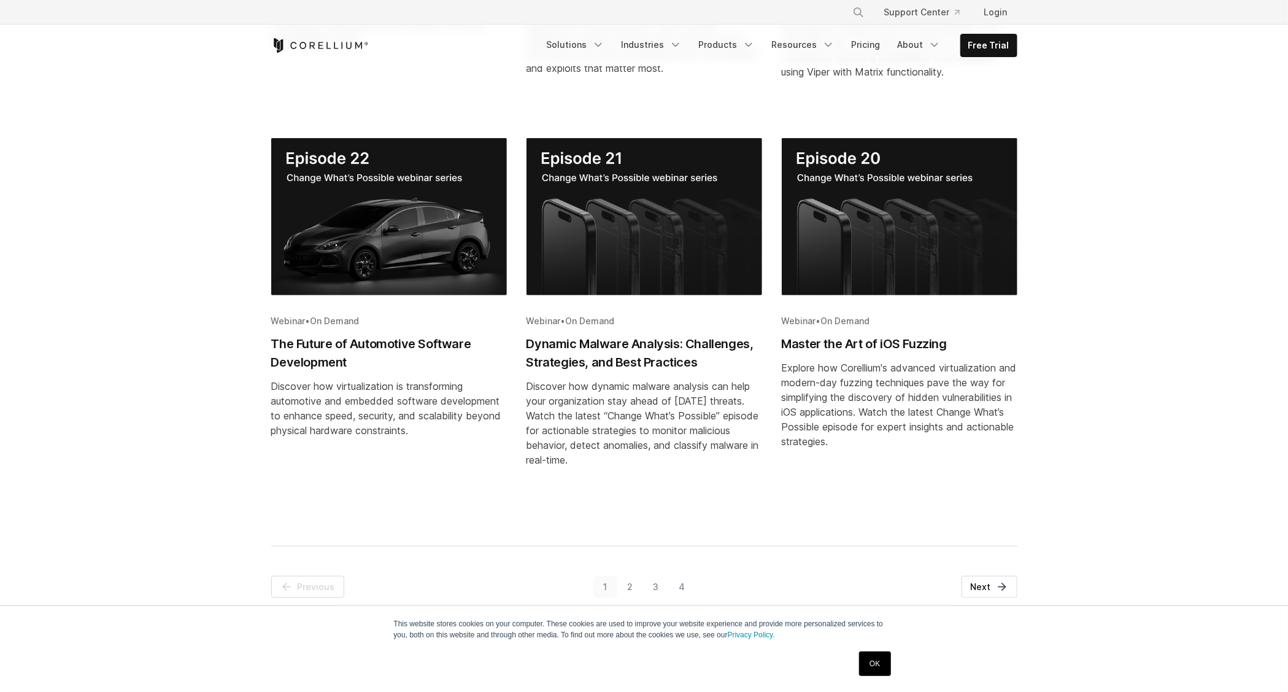
scroll to position [614, 0]
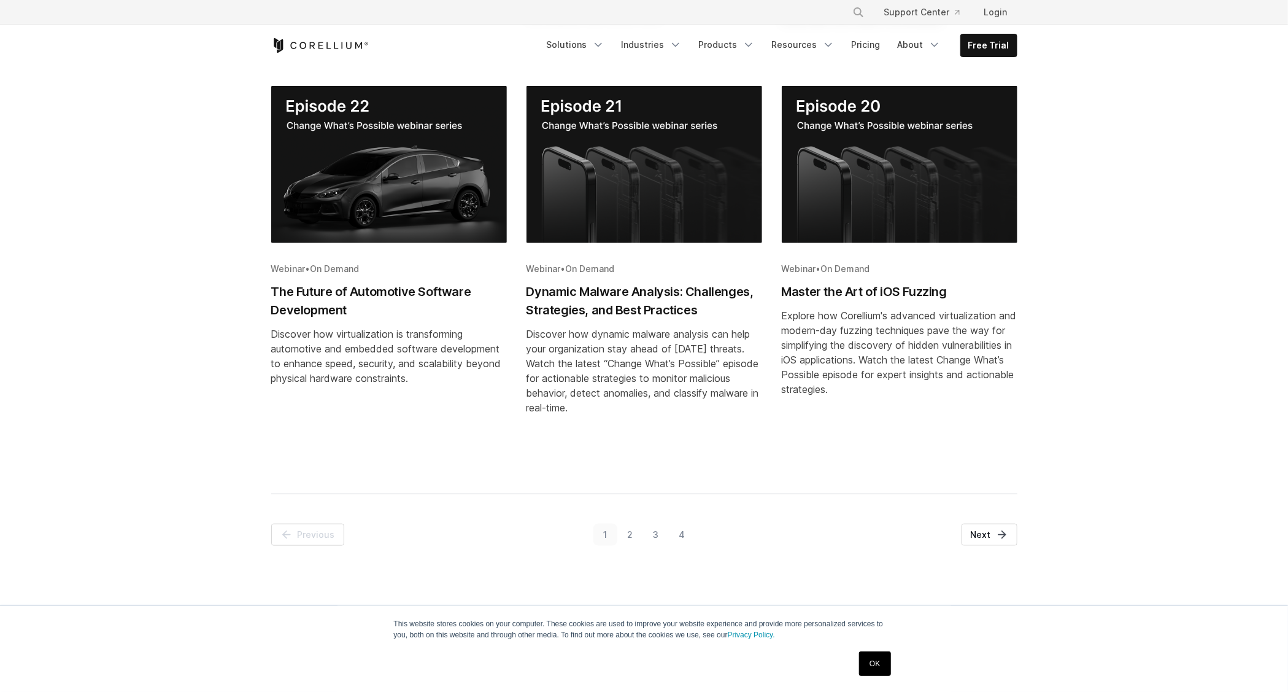
click at [630, 533] on link "2" at bounding box center [630, 534] width 26 height 22
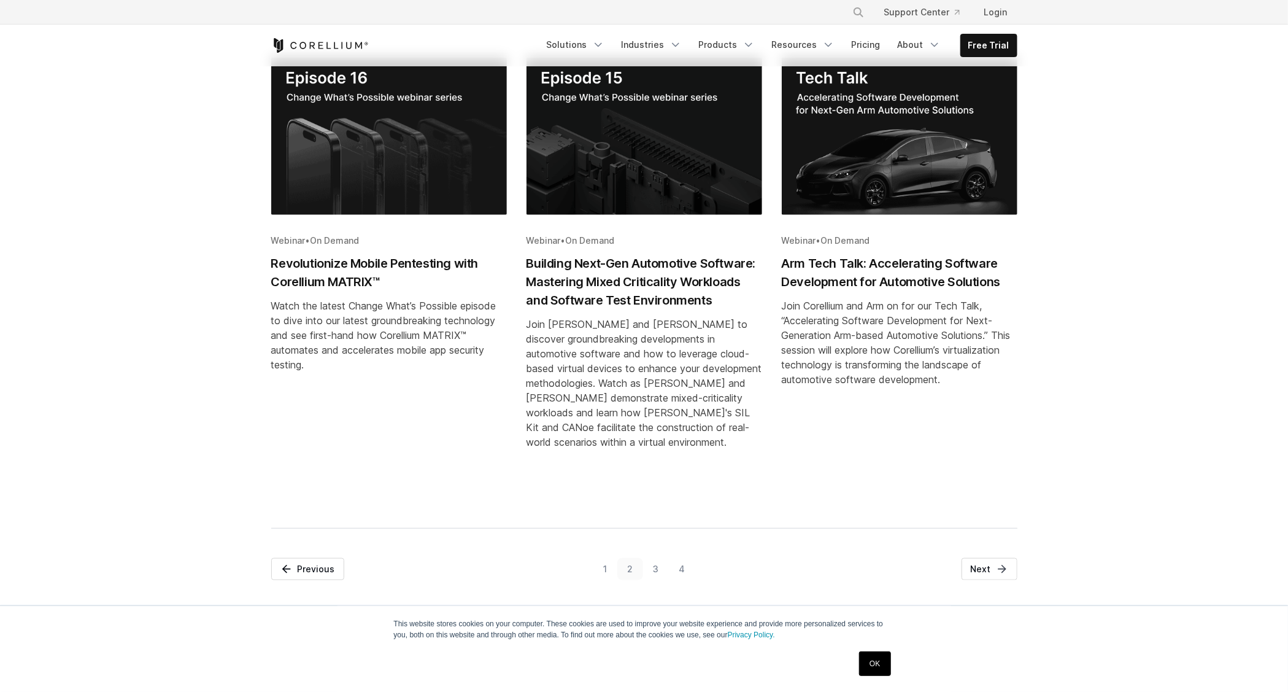
scroll to position [644, 0]
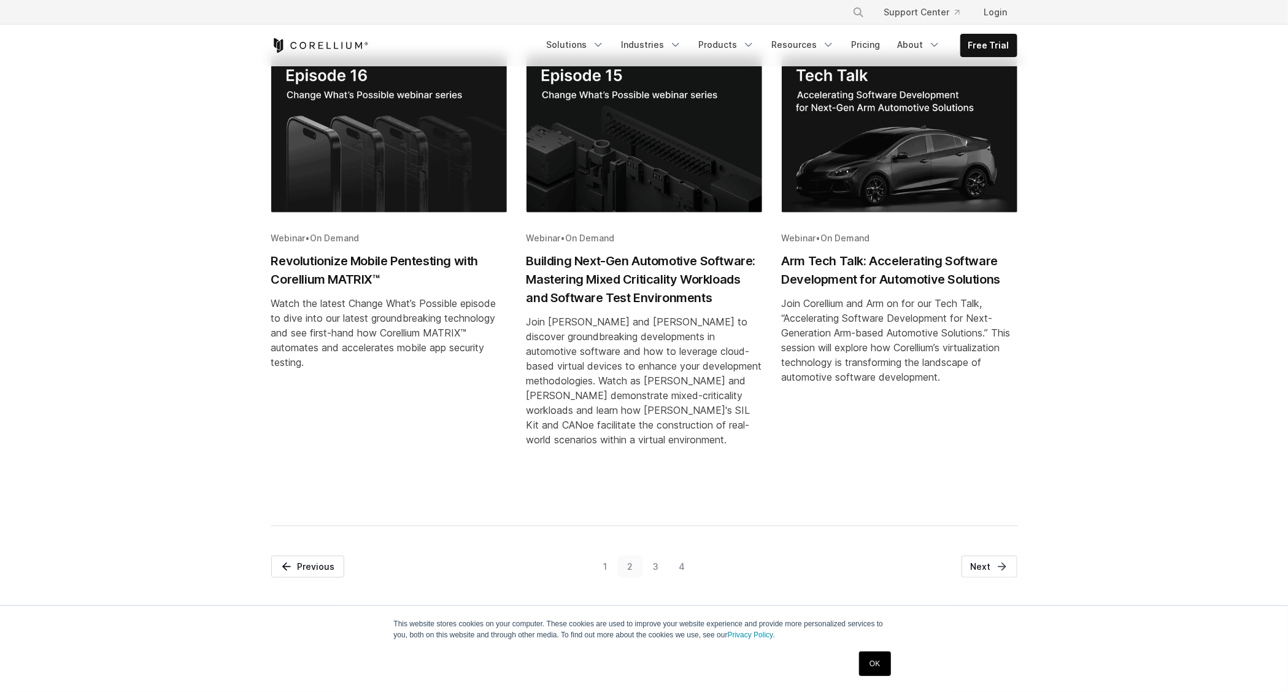
click at [651, 562] on link "3" at bounding box center [656, 566] width 26 height 22
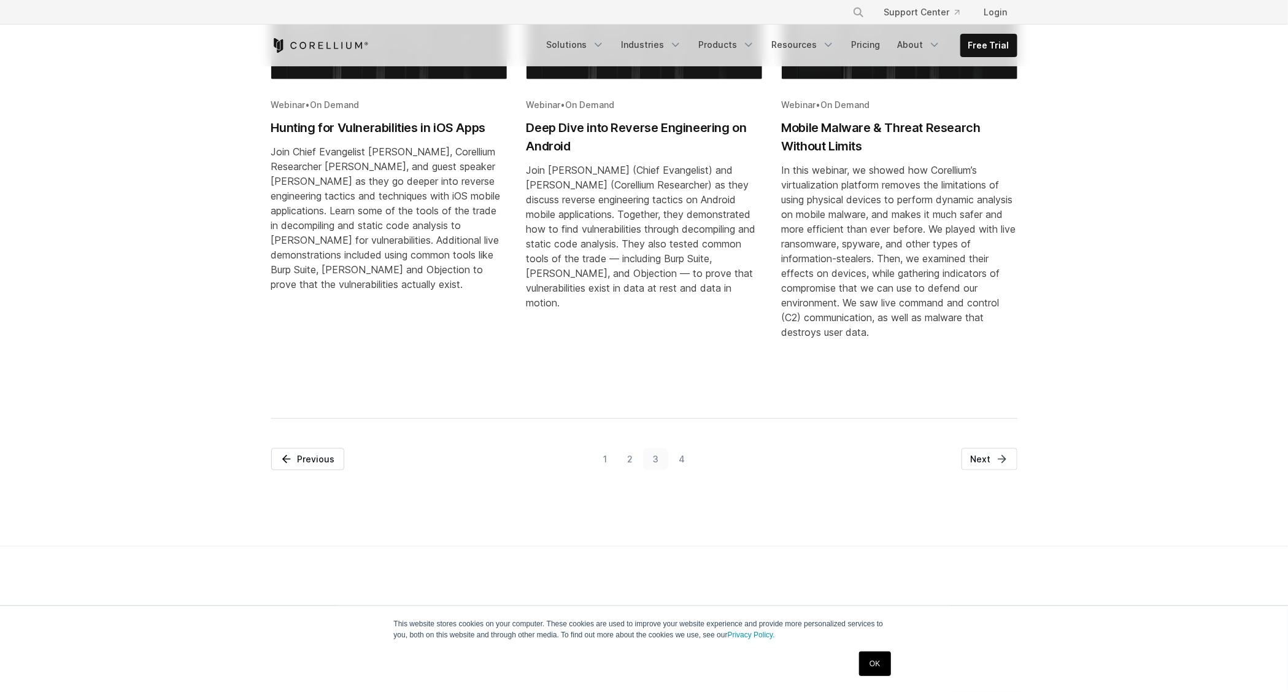
scroll to position [890, 0]
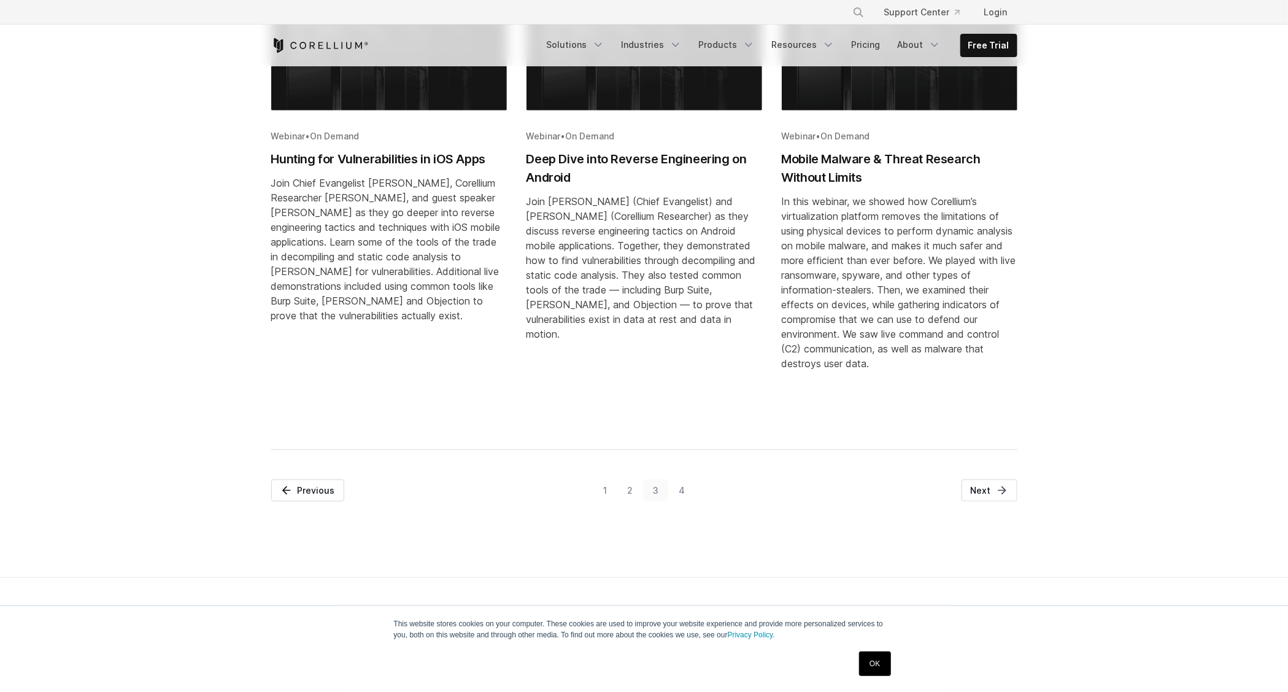
click at [681, 492] on link "4" at bounding box center [681, 490] width 26 height 22
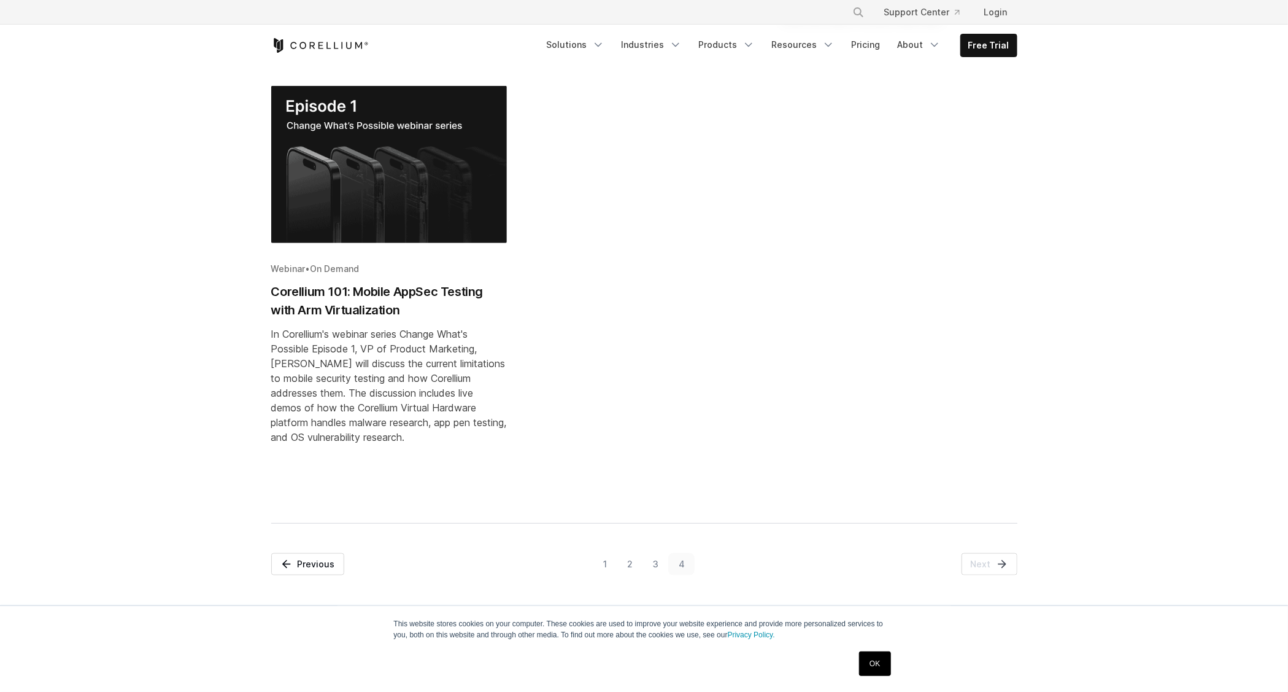
scroll to position [767, 0]
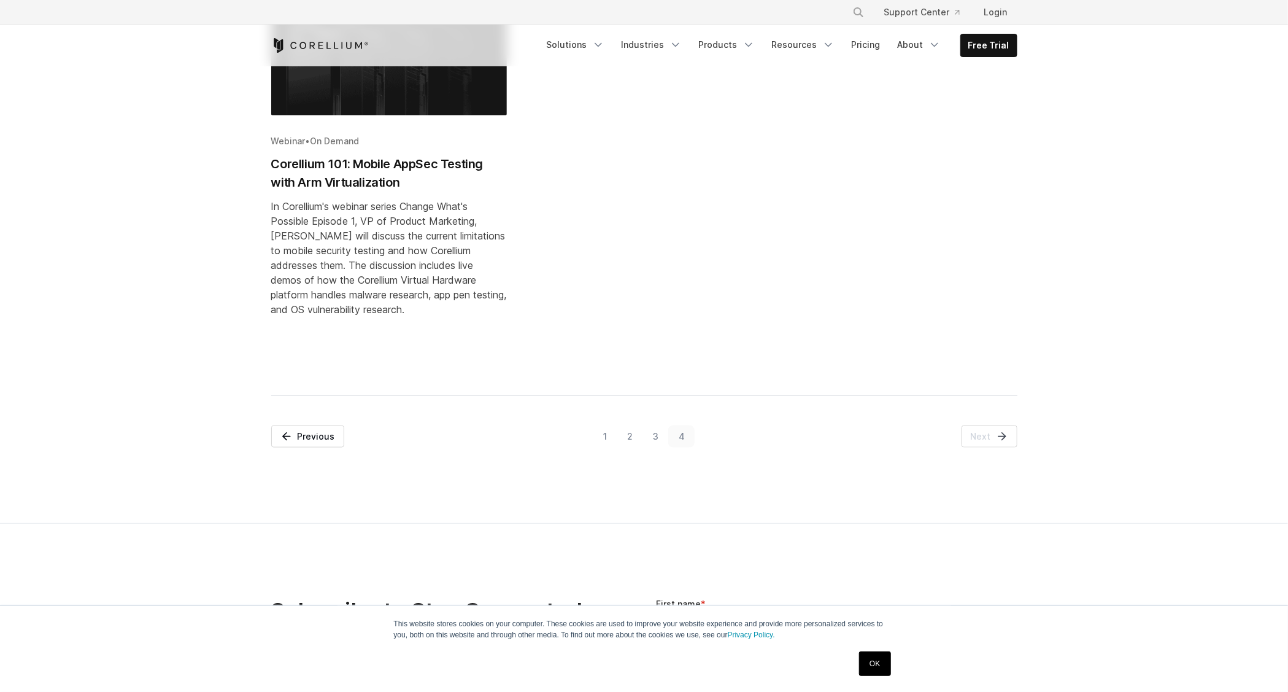
click at [606, 436] on link "1" at bounding box center [605, 436] width 24 height 22
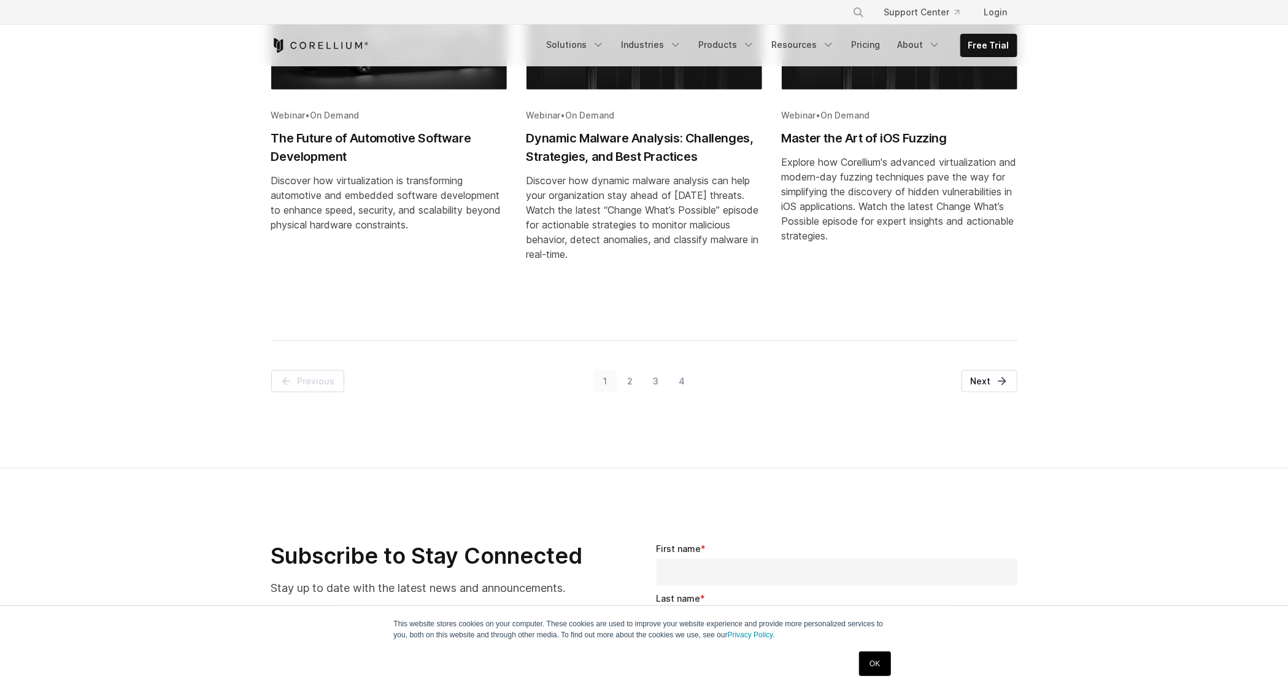
click at [630, 379] on link "2" at bounding box center [630, 381] width 26 height 22
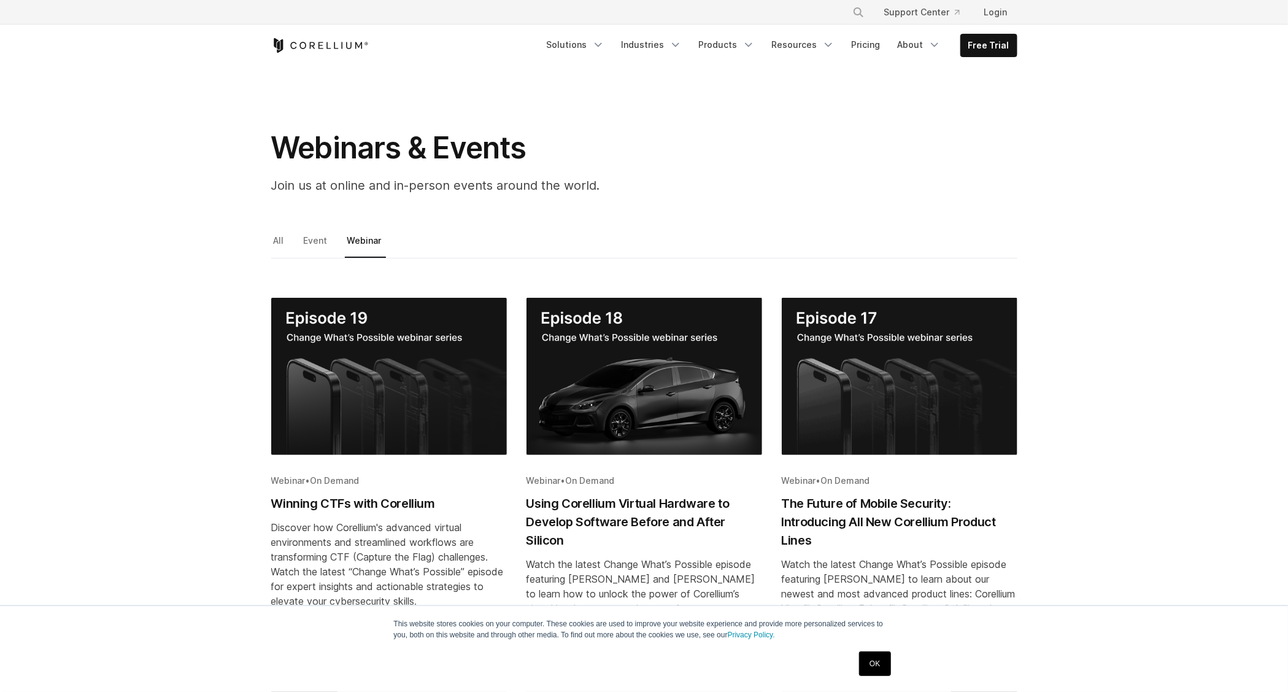
scroll to position [0, 0]
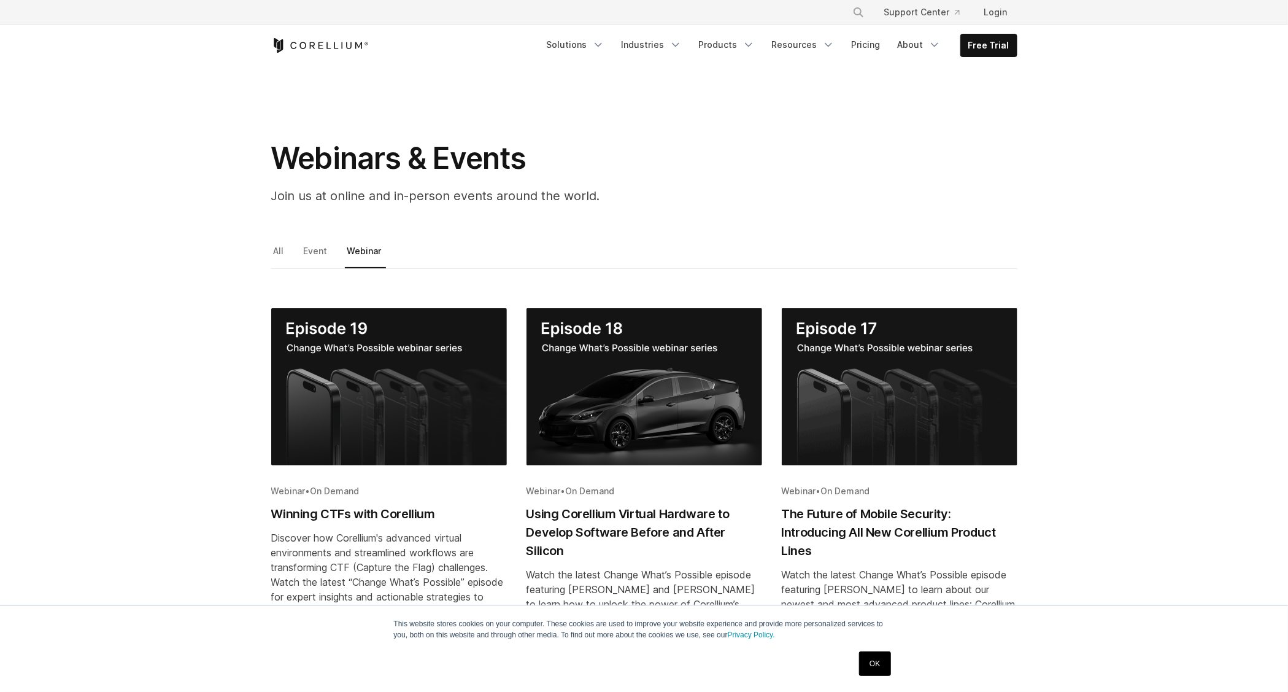
click at [641, 331] on img "Blog post summary: Using Corellium Virtual Hardware to Develop Software Before …" at bounding box center [644, 386] width 236 height 157
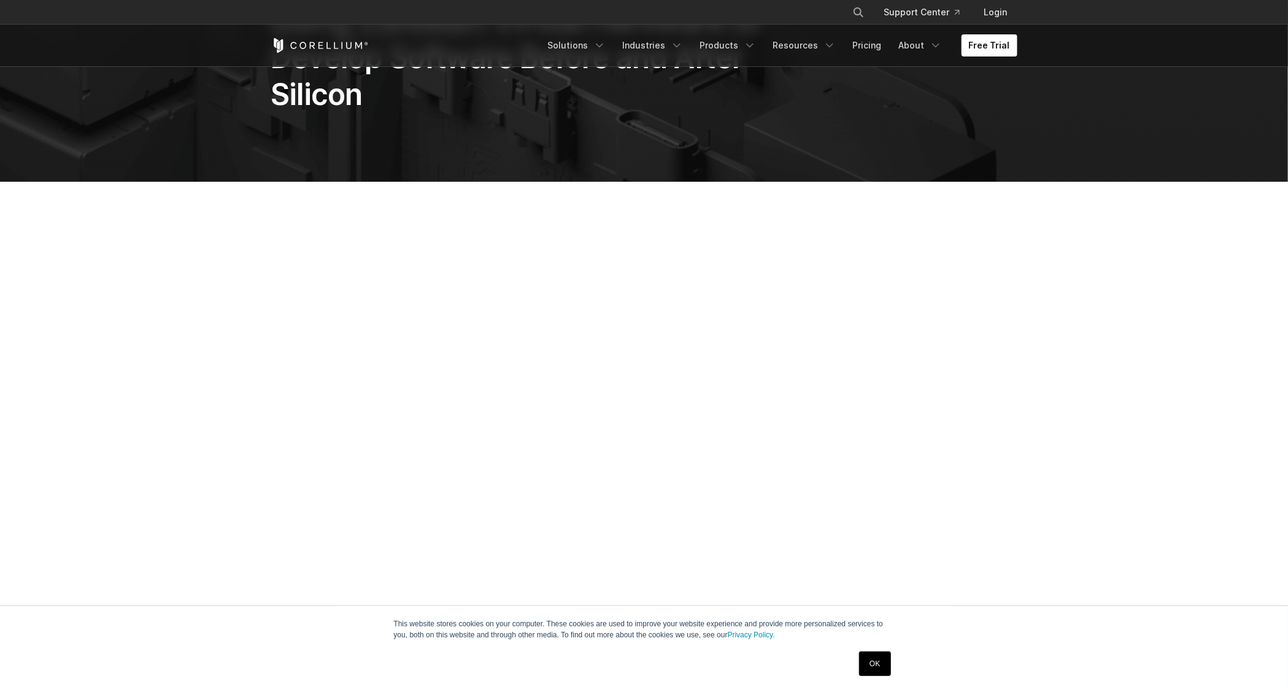
scroll to position [245, 0]
